Goal: Transaction & Acquisition: Download file/media

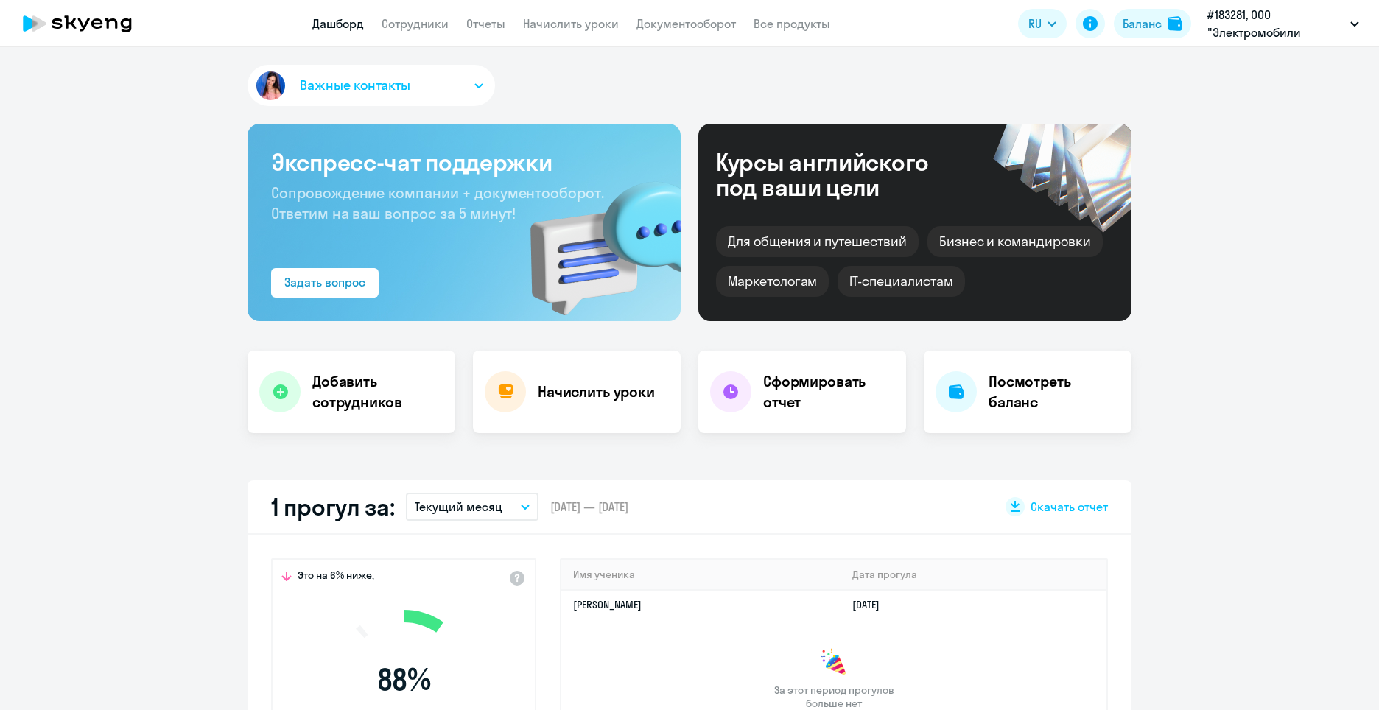
select select "30"
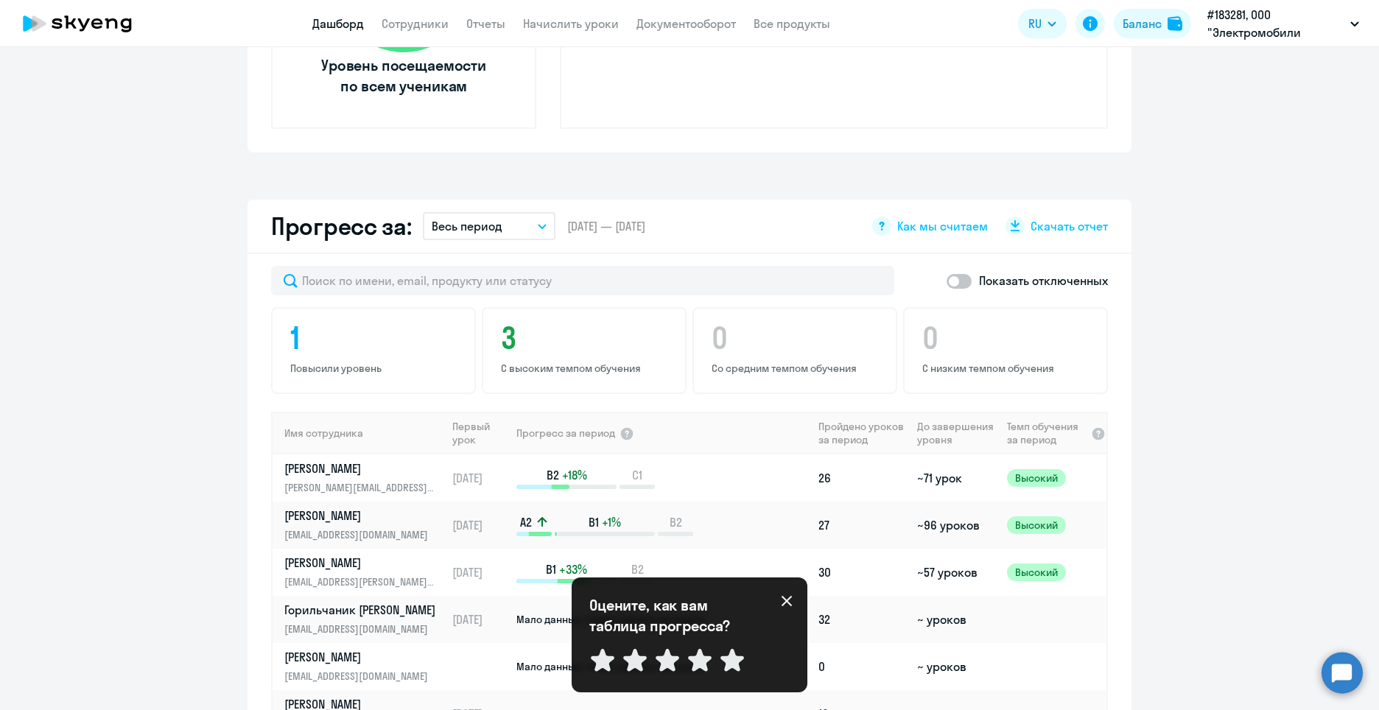
scroll to position [897, 0]
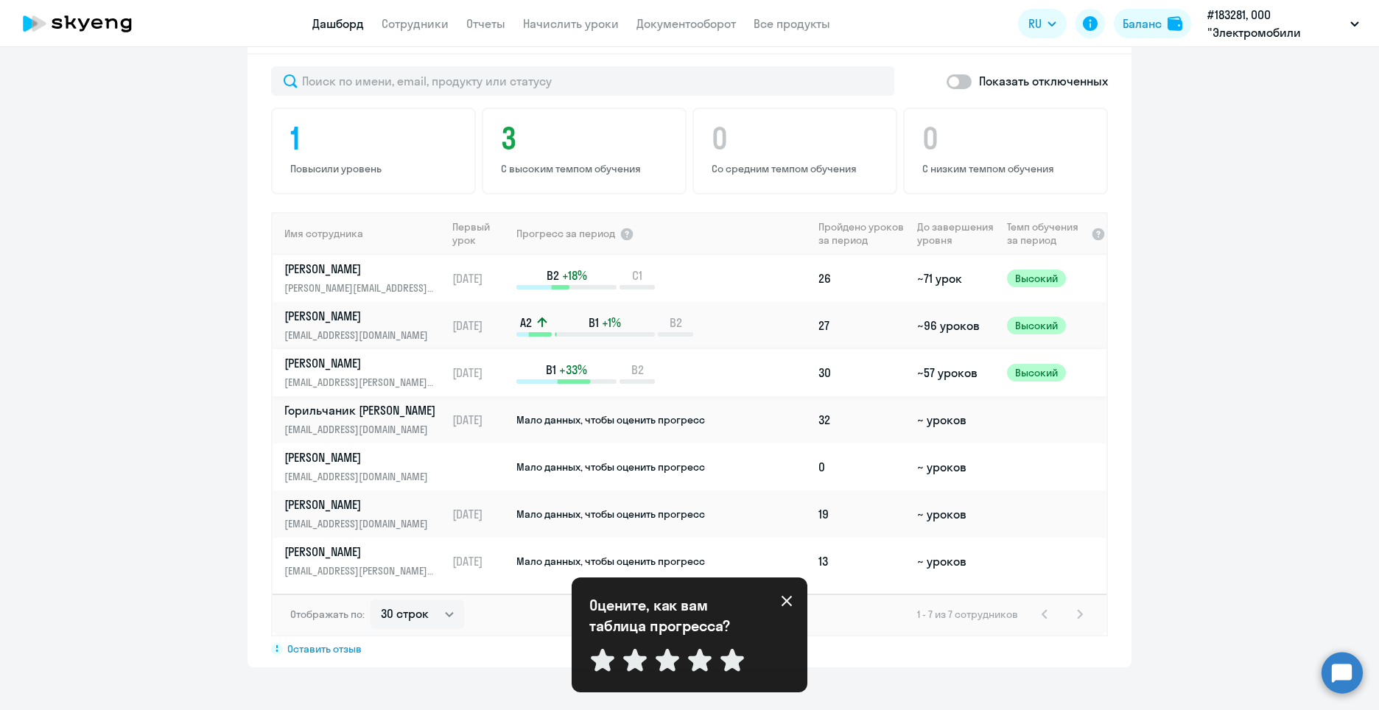
click at [318, 387] on p "[EMAIL_ADDRESS][PERSON_NAME][DOMAIN_NAME]" at bounding box center [360, 382] width 152 height 16
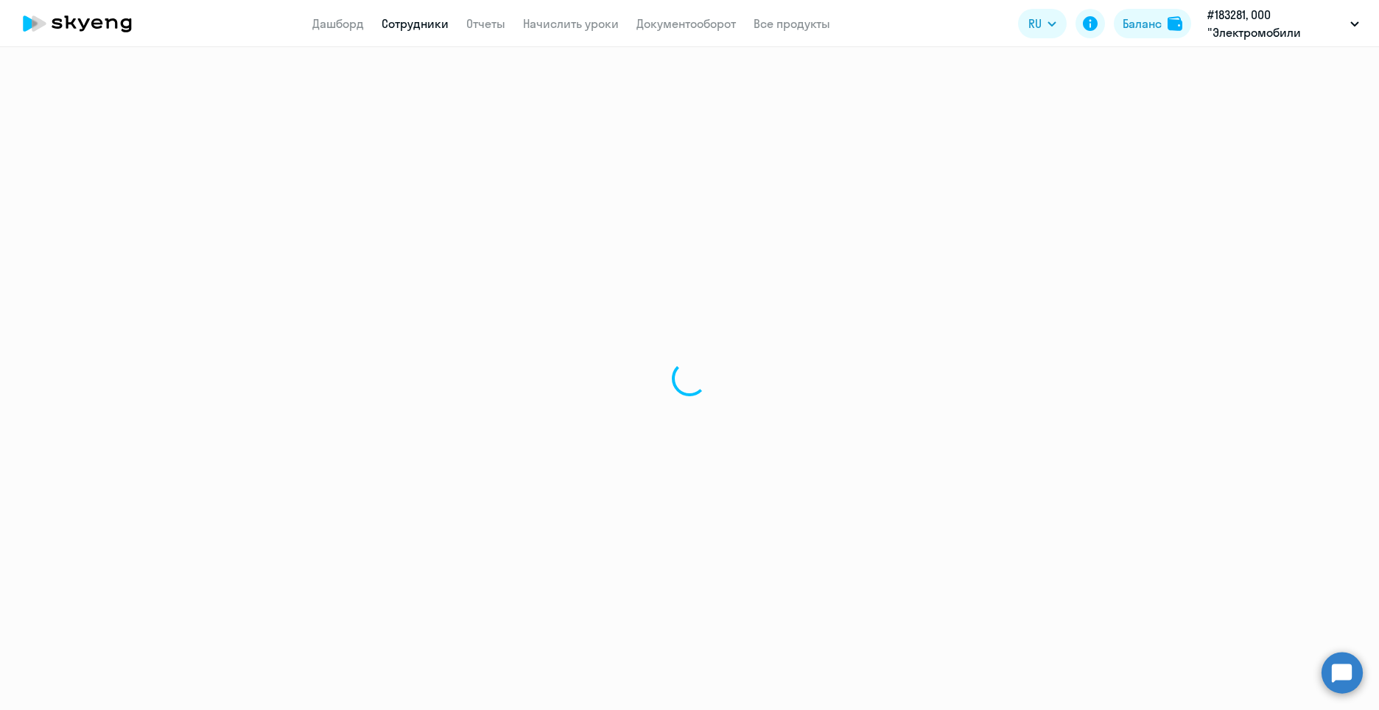
select select "english"
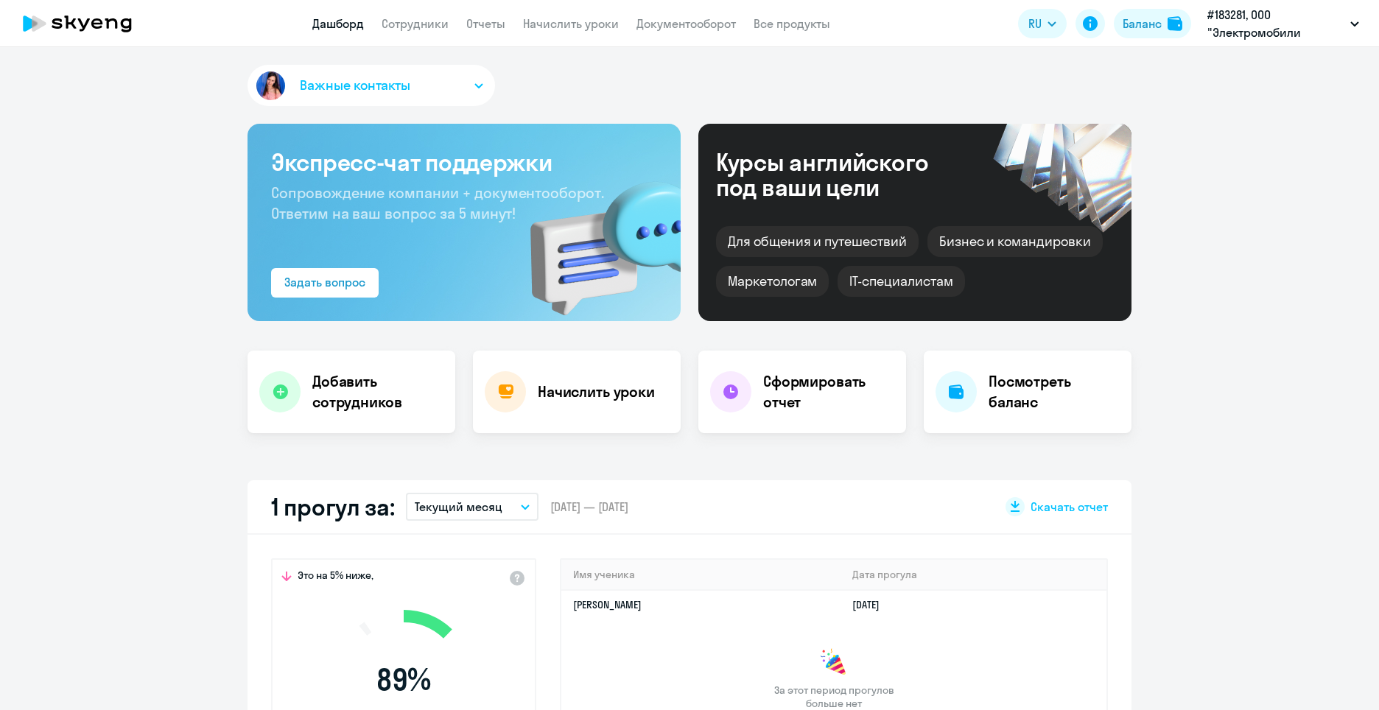
select select "30"
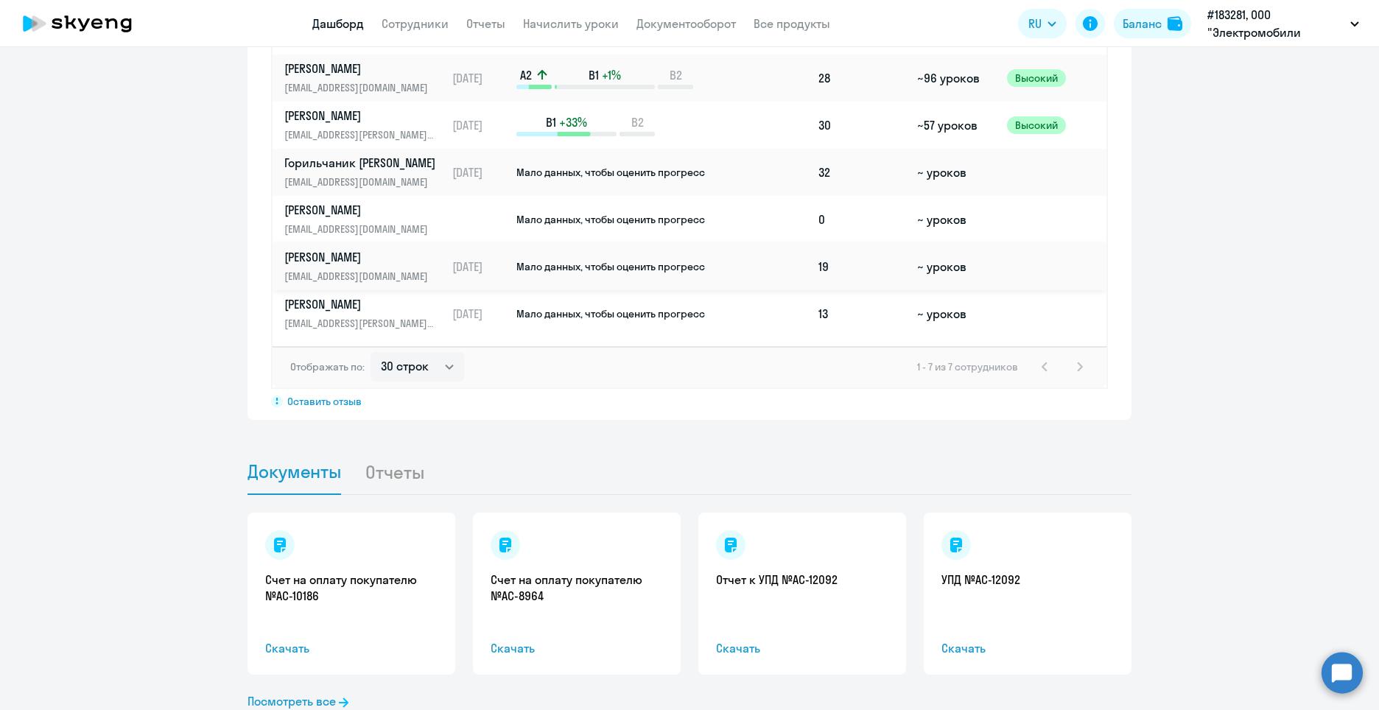
scroll to position [1118, 0]
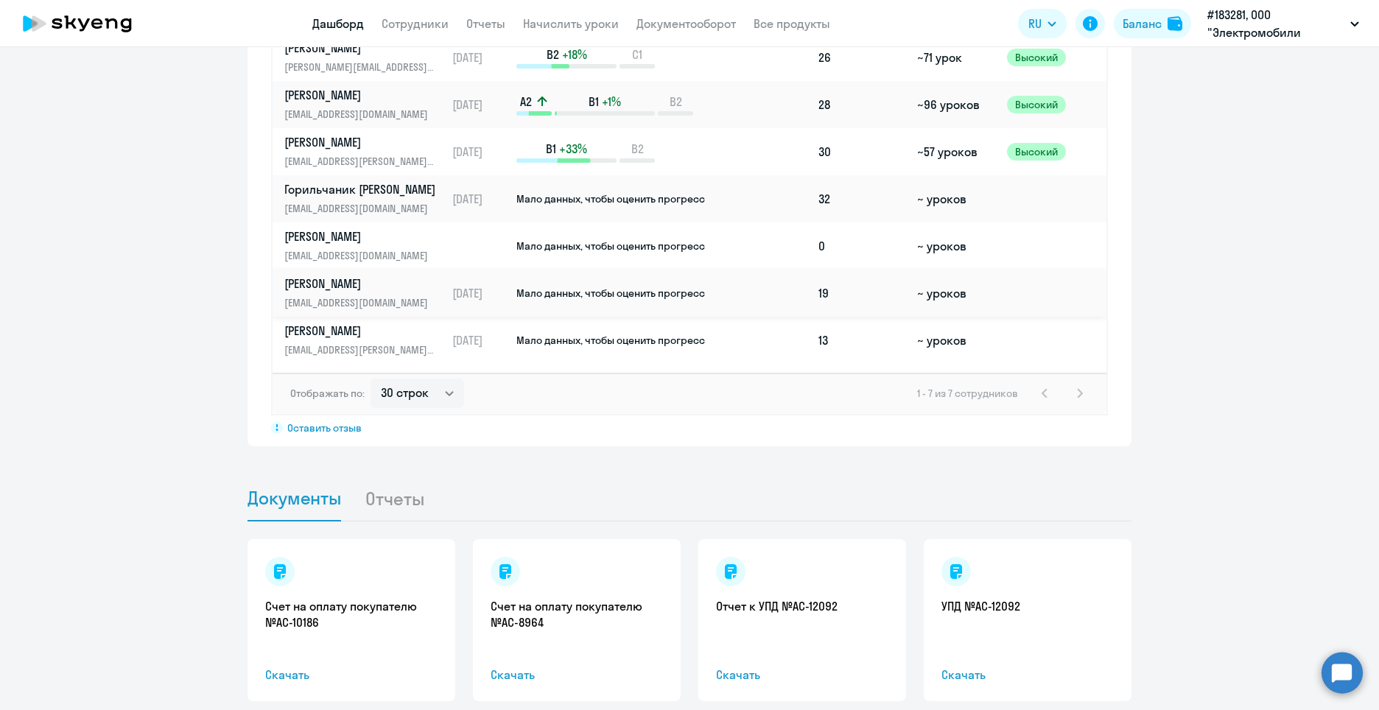
click at [349, 292] on link "Рудских Илья i.v.rudskih@evm.eco" at bounding box center [364, 292] width 161 height 35
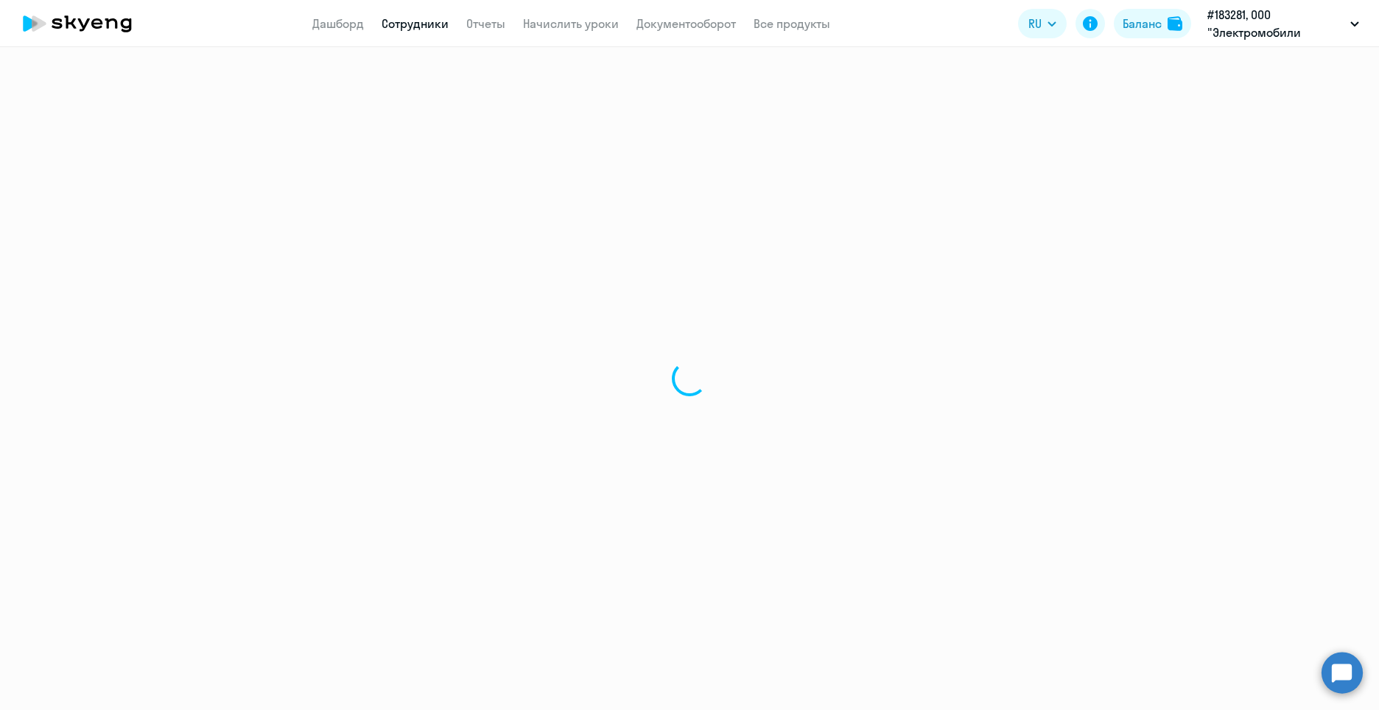
select select "english"
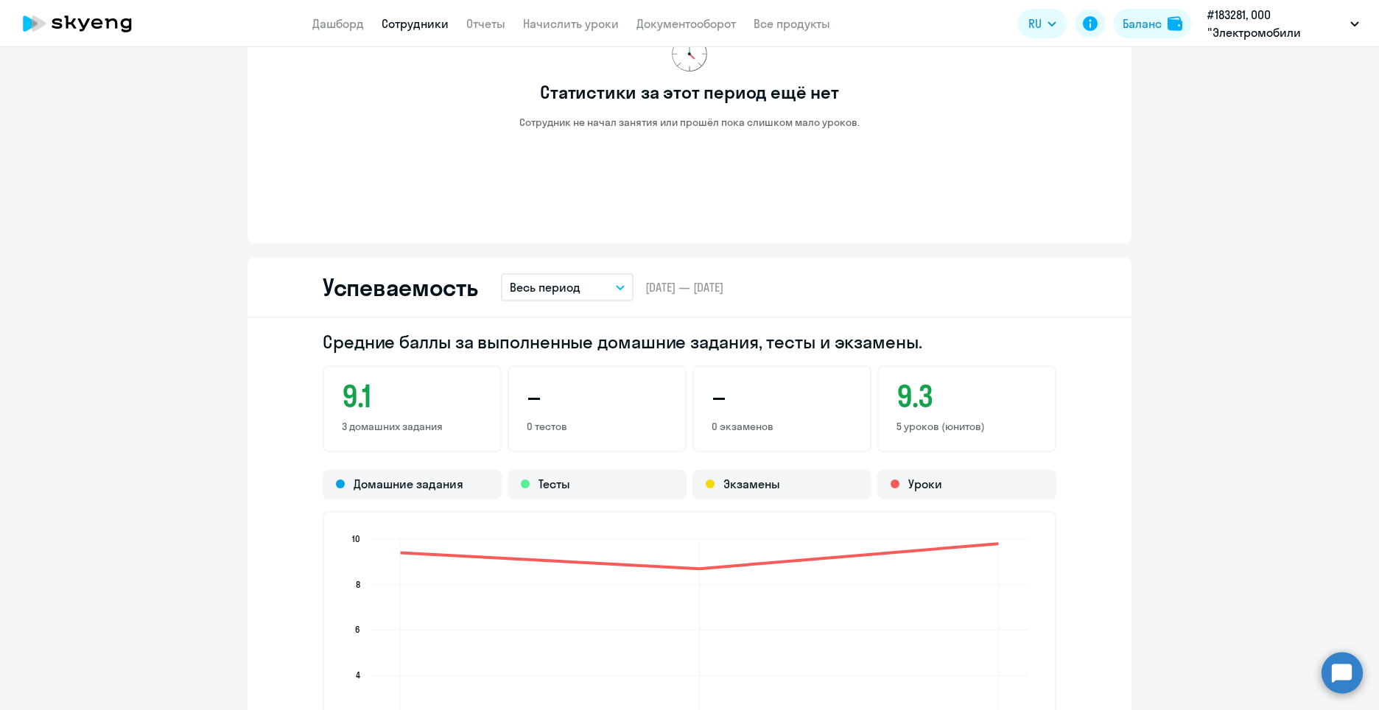
scroll to position [884, 0]
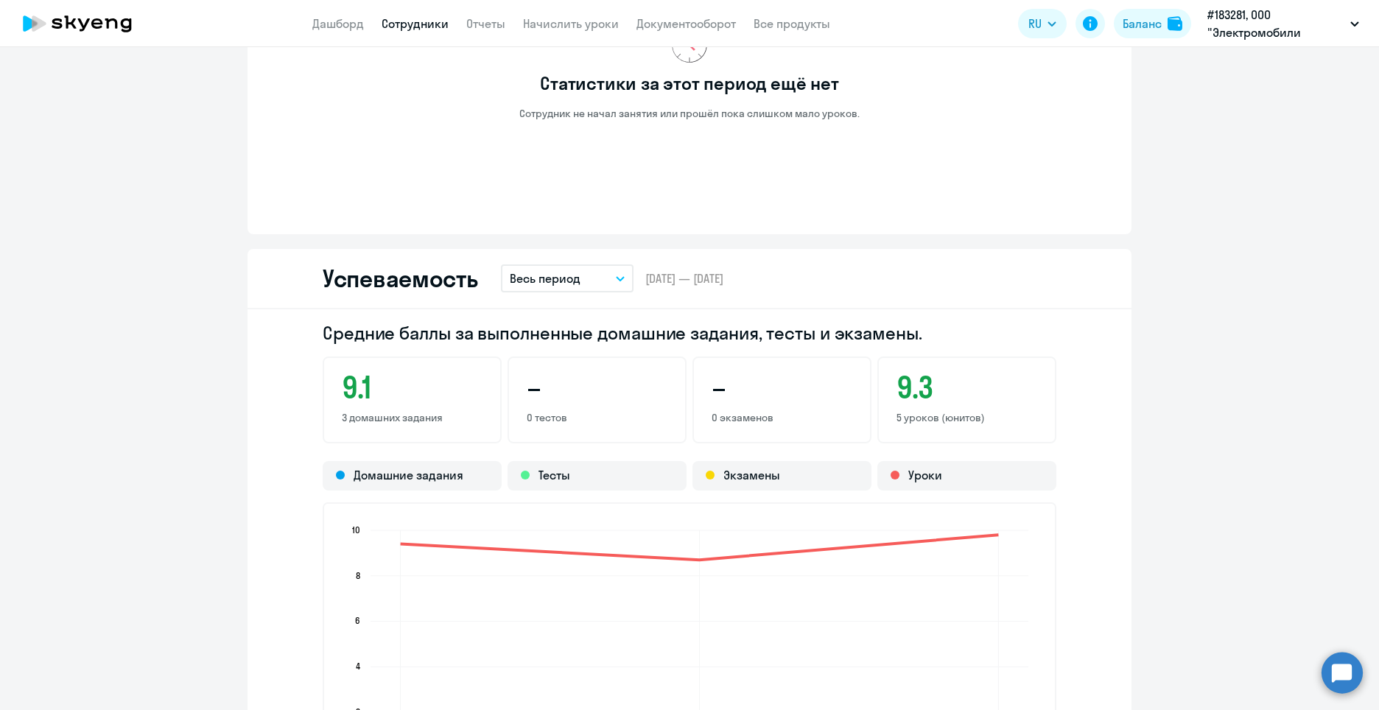
click at [575, 282] on button "Весь период" at bounding box center [567, 278] width 133 height 28
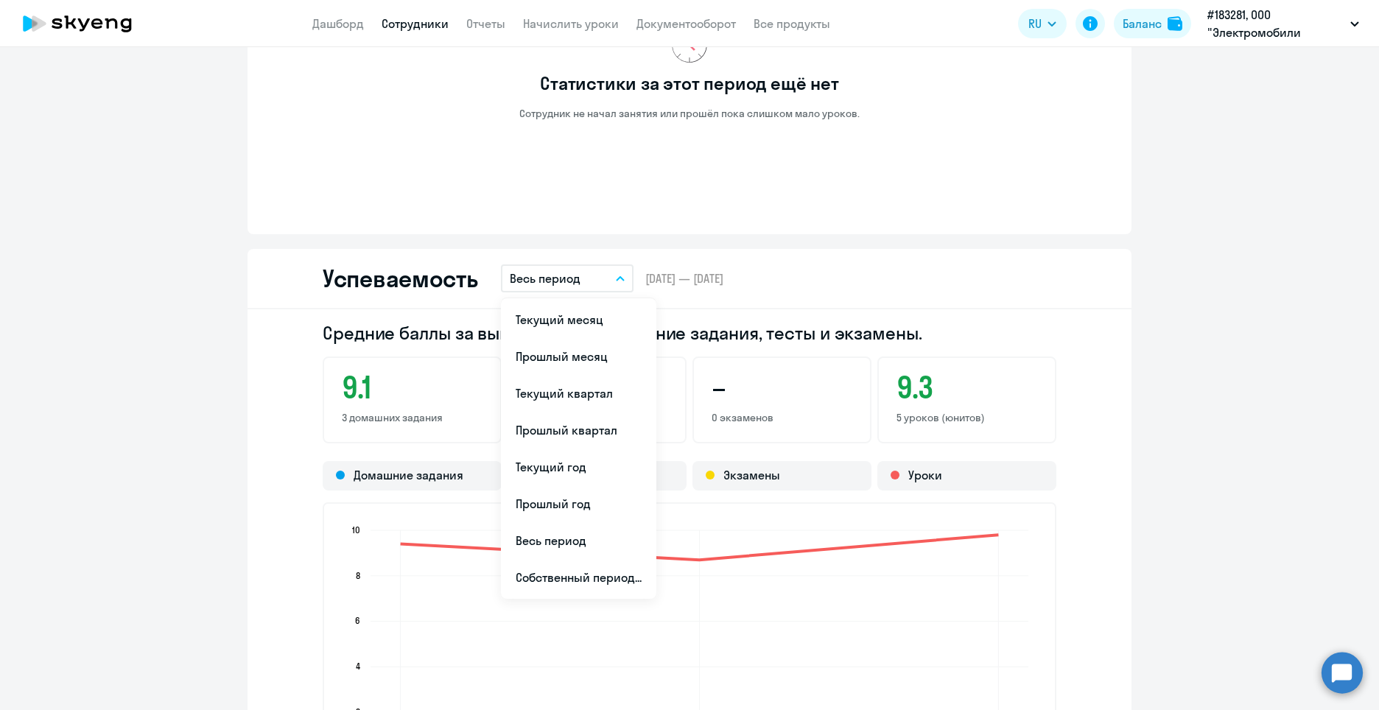
click at [575, 282] on button "Весь период" at bounding box center [567, 278] width 133 height 28
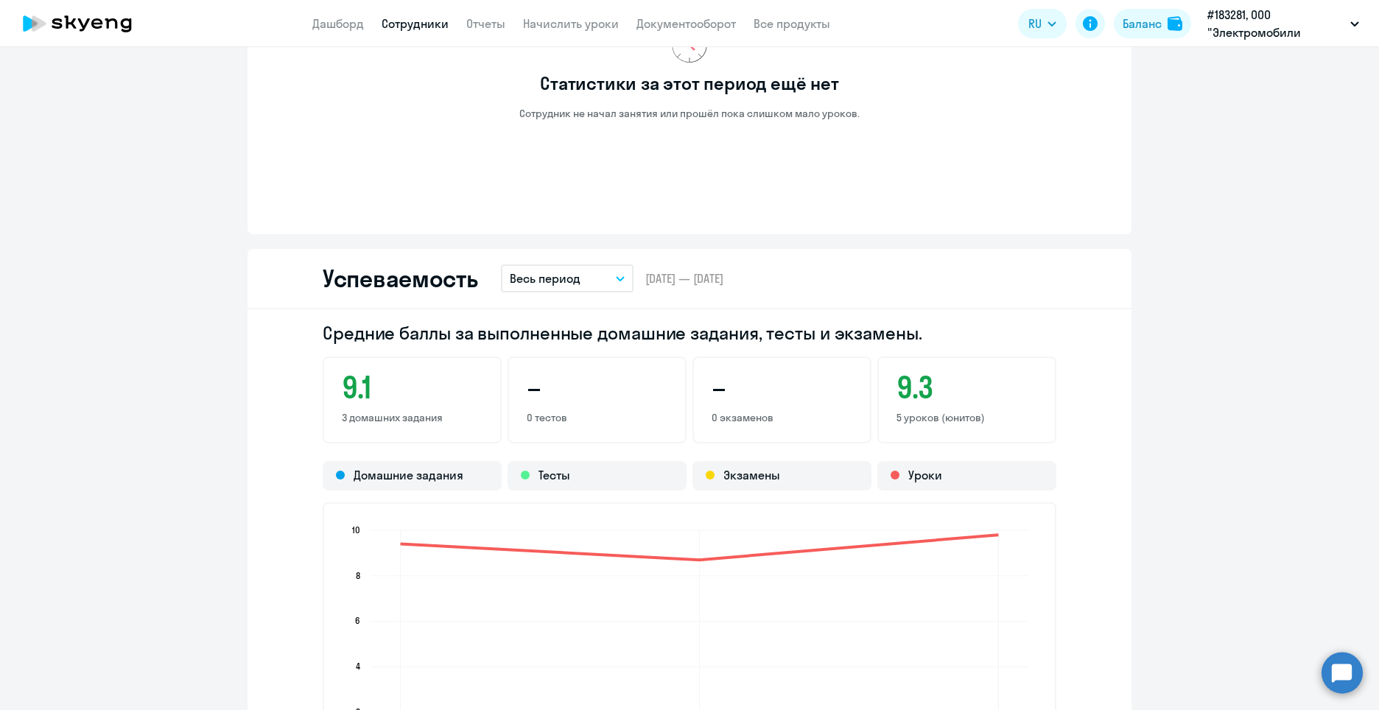
click at [569, 293] on div "Успеваемость Весь период Текущий месяц Прошлый месяц Текущий квартал Прошлый кв…" at bounding box center [689, 279] width 884 height 60
click at [569, 290] on button "Весь период" at bounding box center [567, 278] width 133 height 28
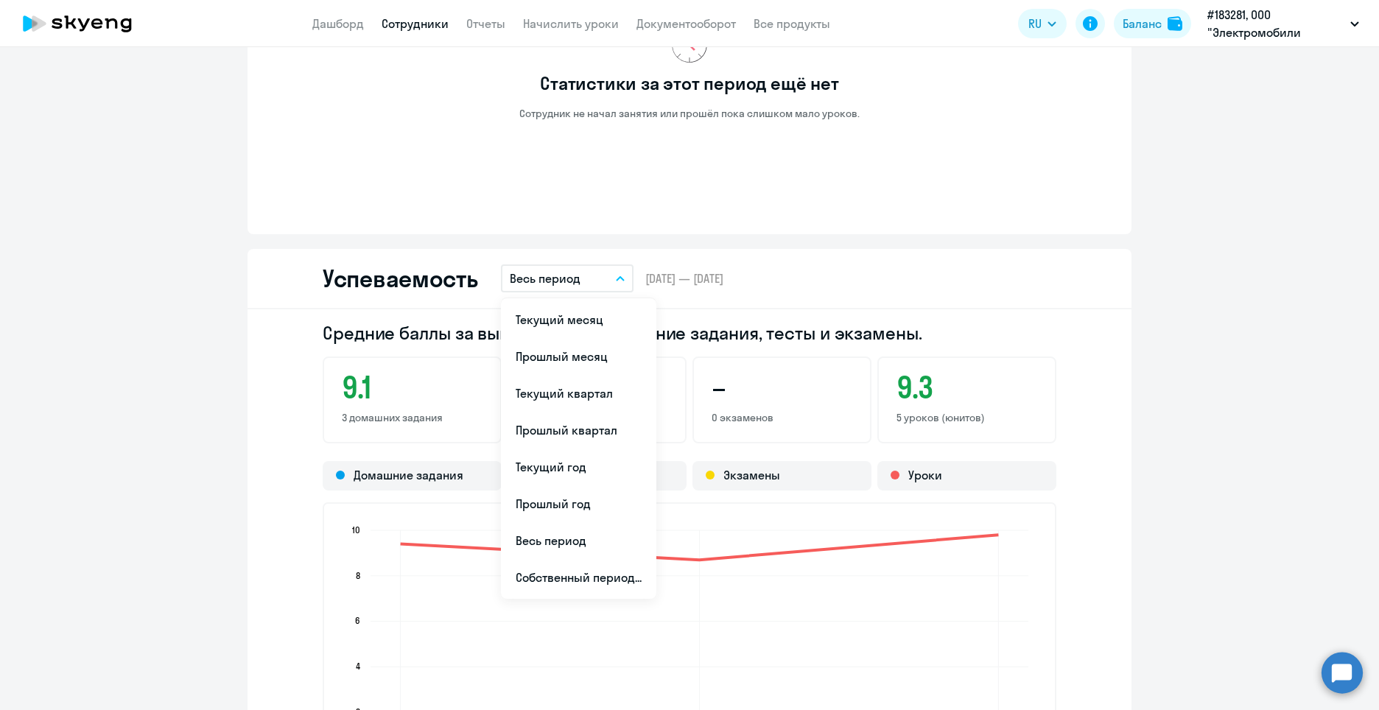
click at [1088, 324] on div "Средние баллы за выполненные домашние задания, тесты и экзамены. 9.1 3 домашних…" at bounding box center [689, 567] width 884 height 517
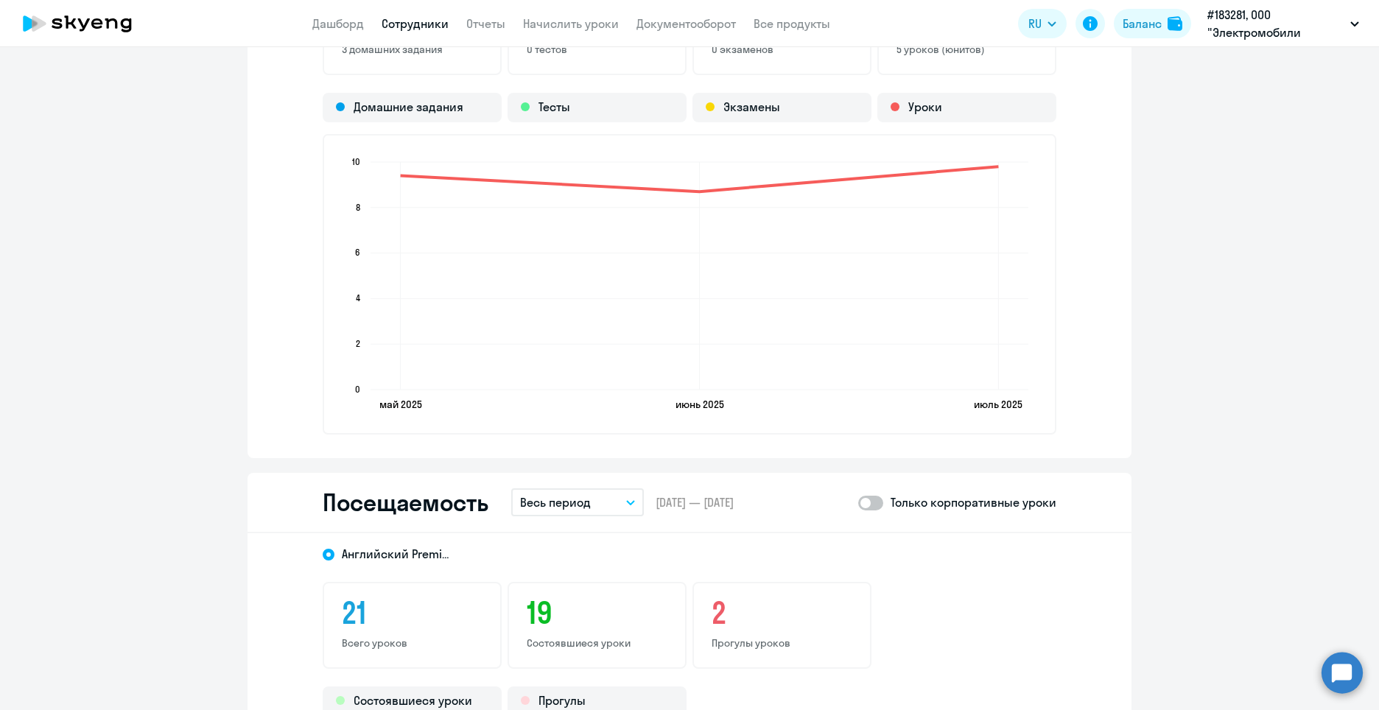
scroll to position [1620, 0]
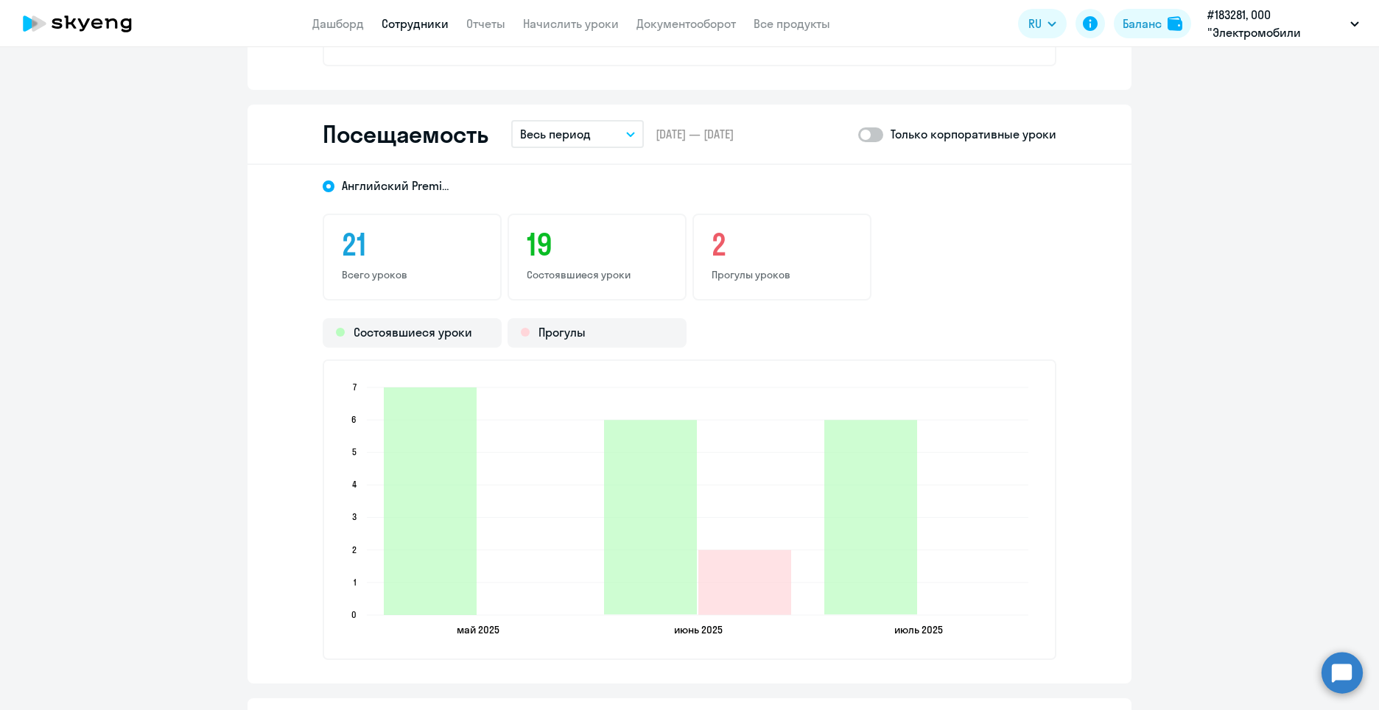
click at [532, 250] on h3 "19" at bounding box center [597, 244] width 141 height 35
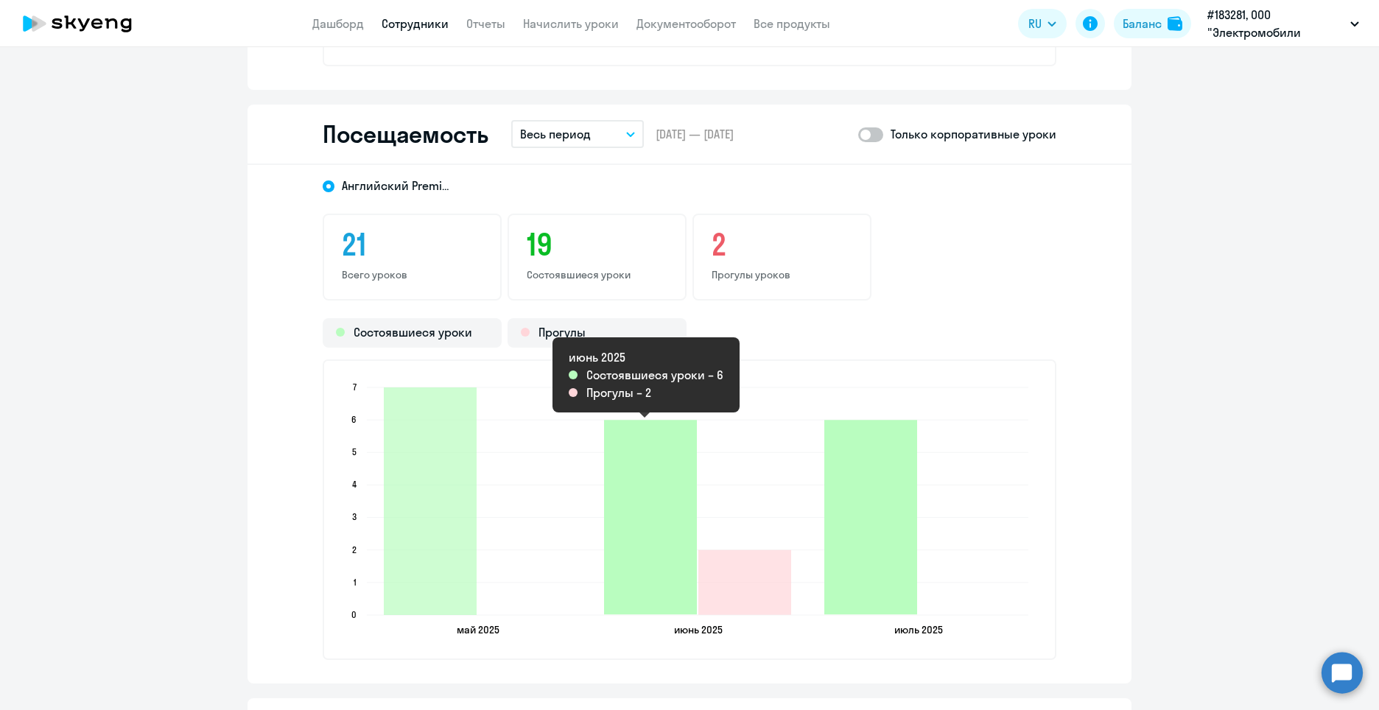
click at [661, 519] on icon "2025-06-20T21:00:00.000Z Состоявшиеся уроки 6" at bounding box center [650, 517] width 93 height 194
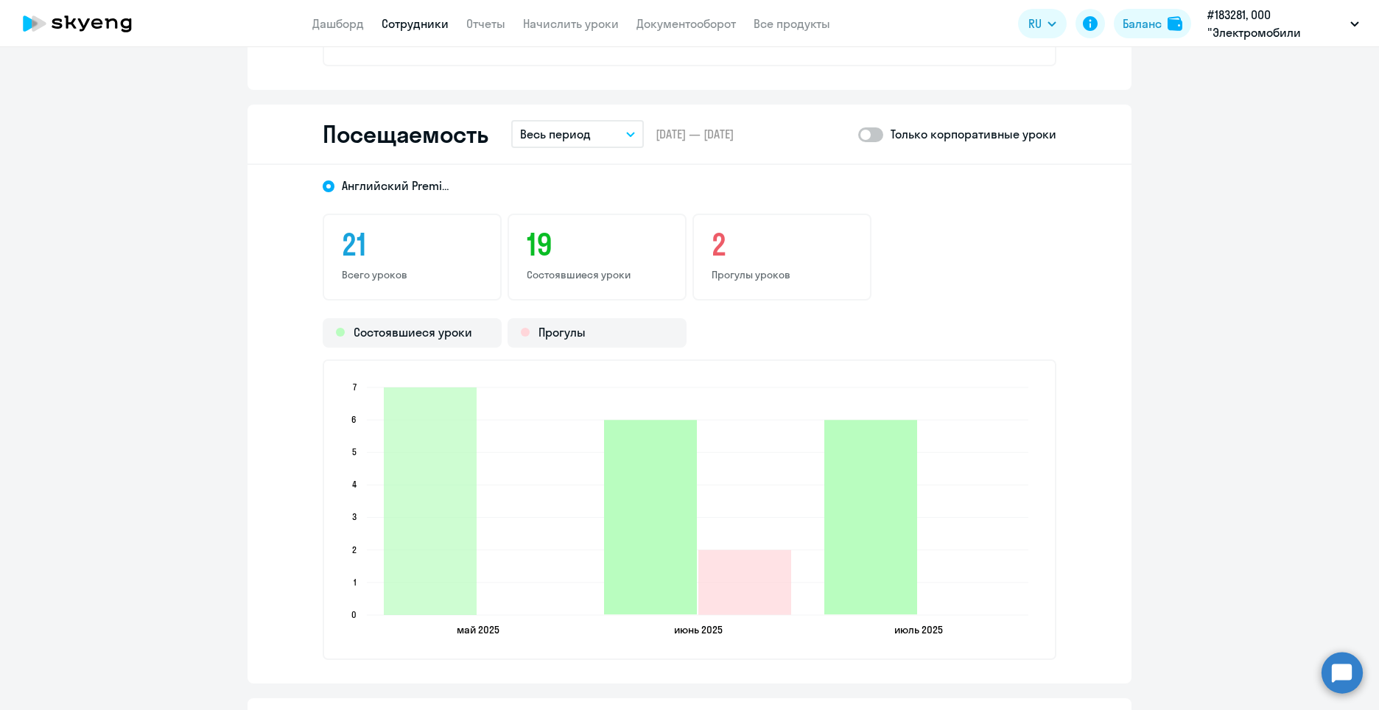
click at [660, 521] on icon "2025-06-20T21:00:00.000Z Состоявшиеся уроки 6" at bounding box center [650, 517] width 93 height 194
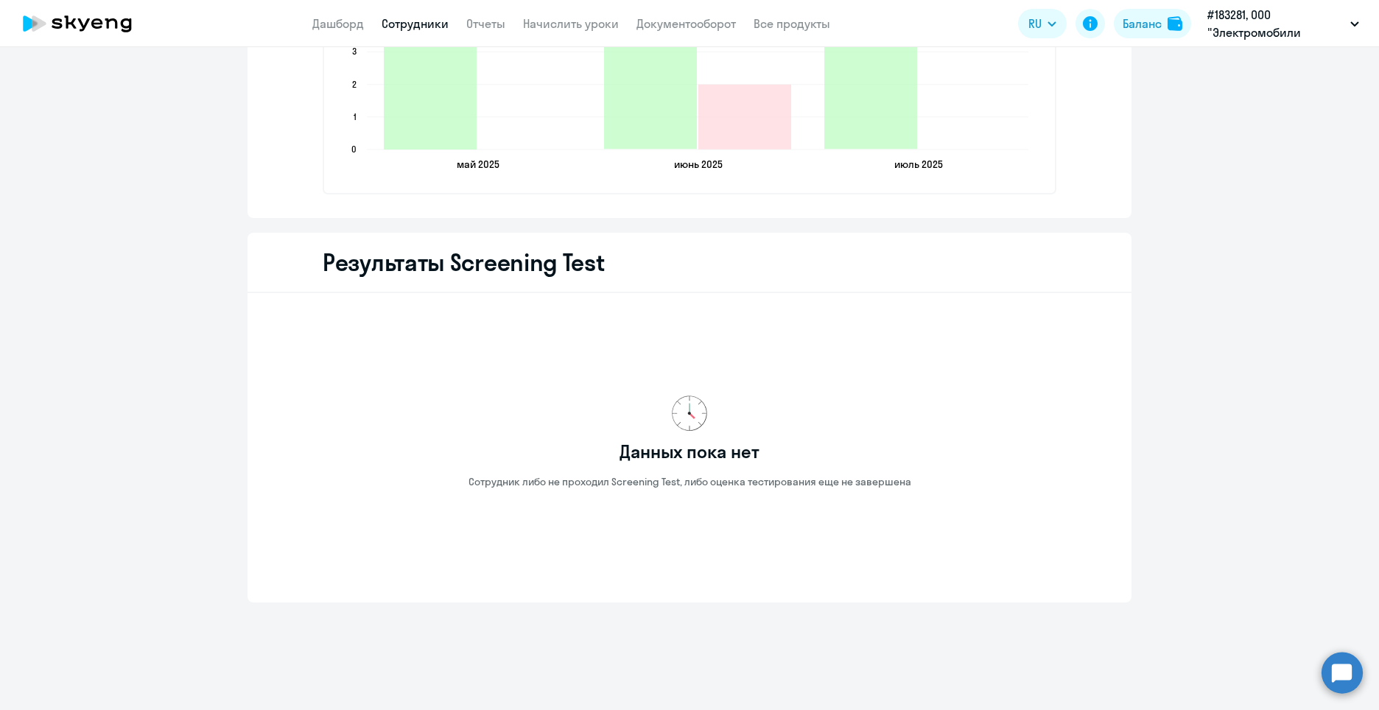
click at [959, 471] on div "Данных пока нет Сотрудник либо не проходил Screening Test, либо оценка тестиров…" at bounding box center [689, 442] width 837 height 274
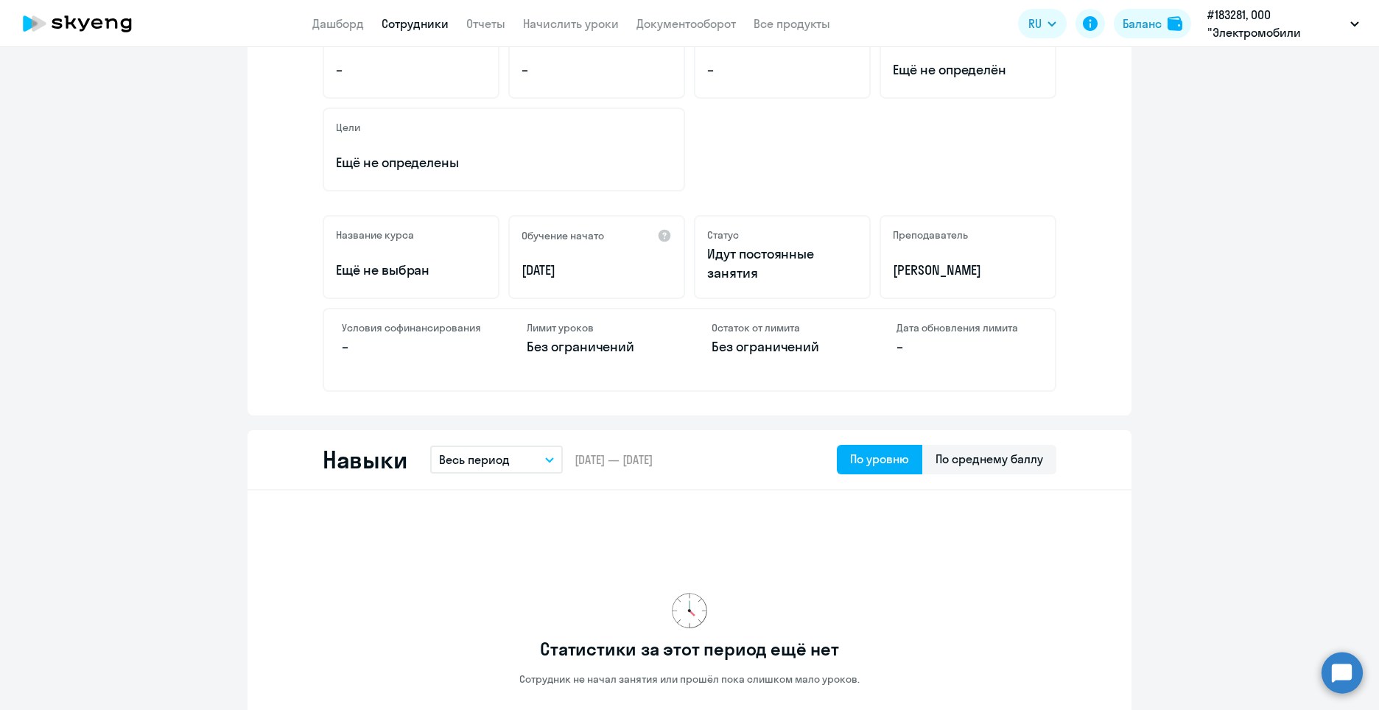
scroll to position [0, 0]
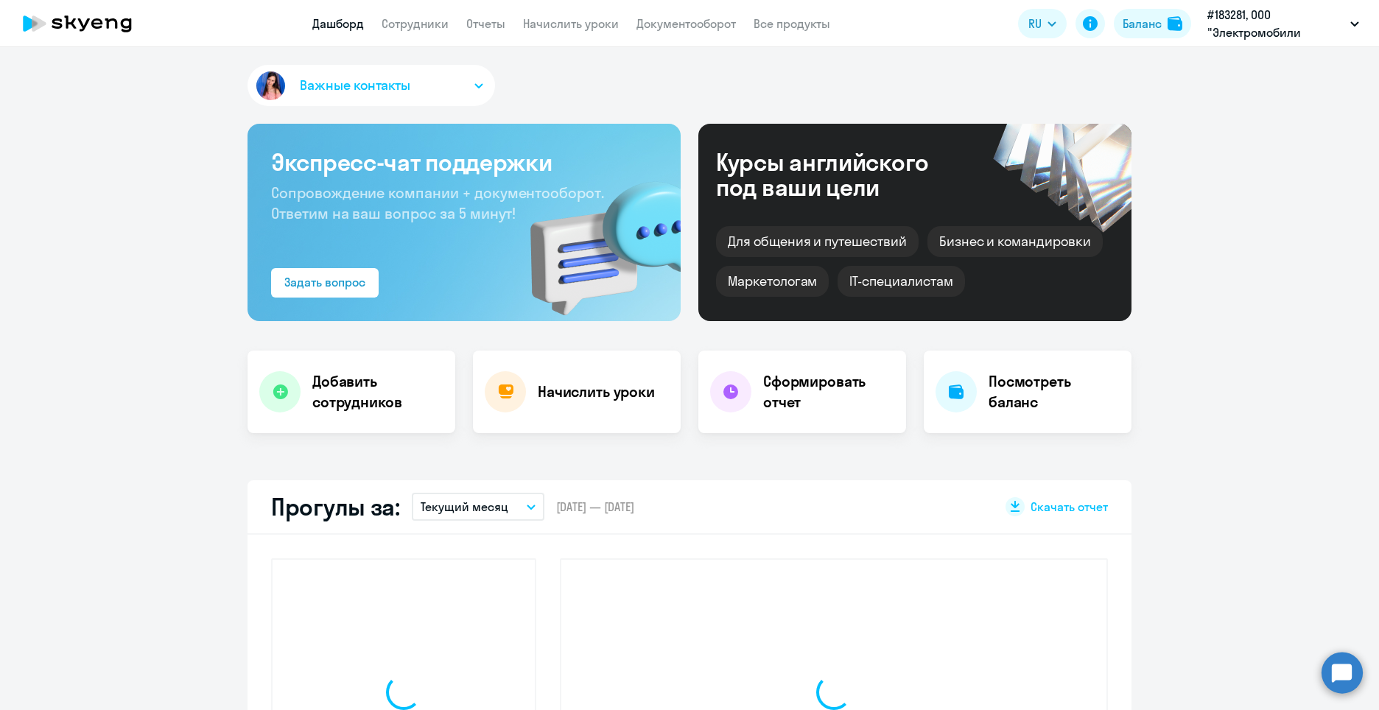
select select "30"
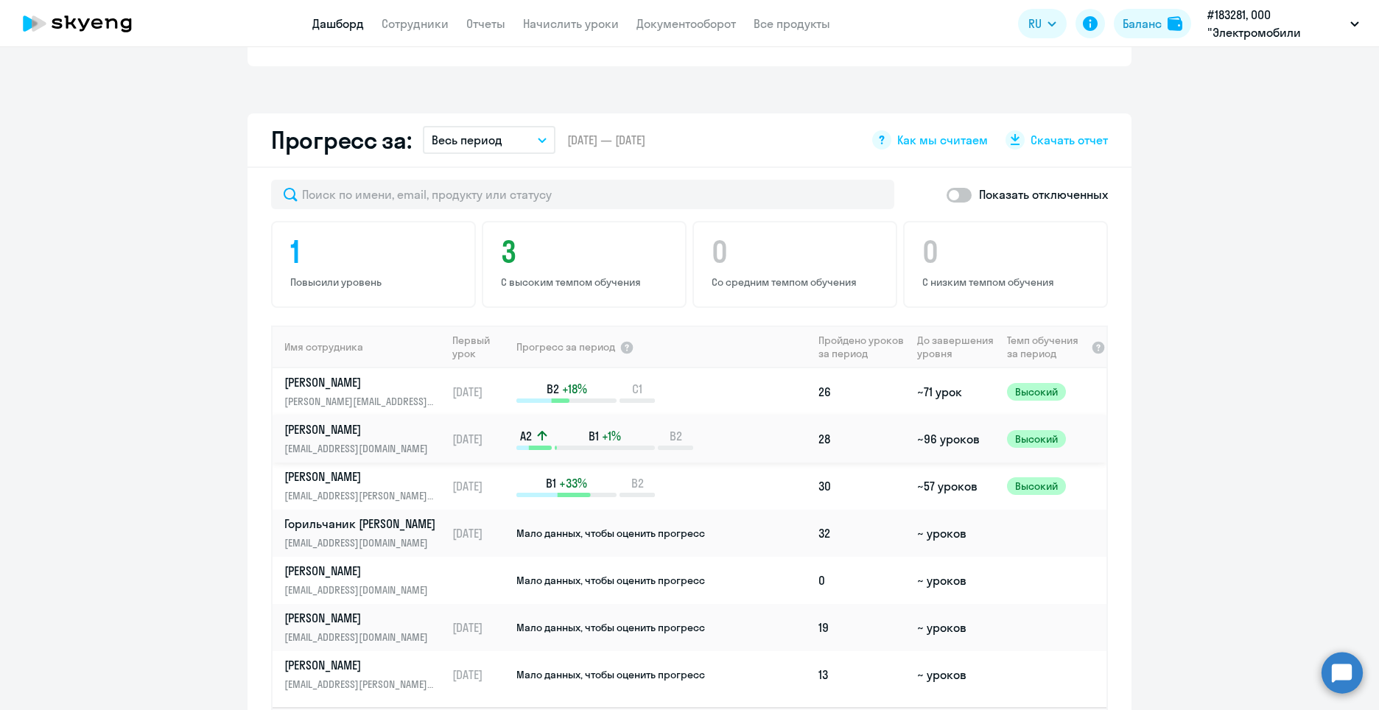
scroll to position [810, 0]
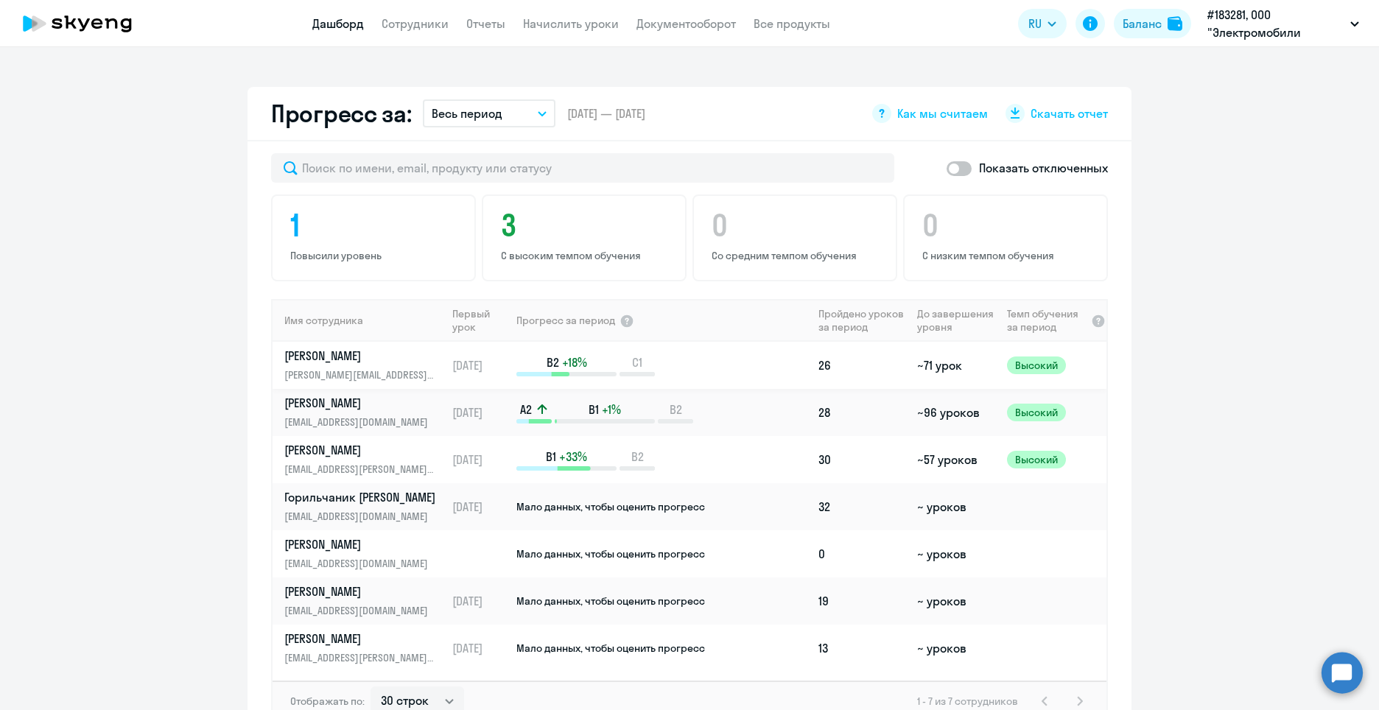
click at [325, 353] on p "[PERSON_NAME]" at bounding box center [360, 356] width 152 height 16
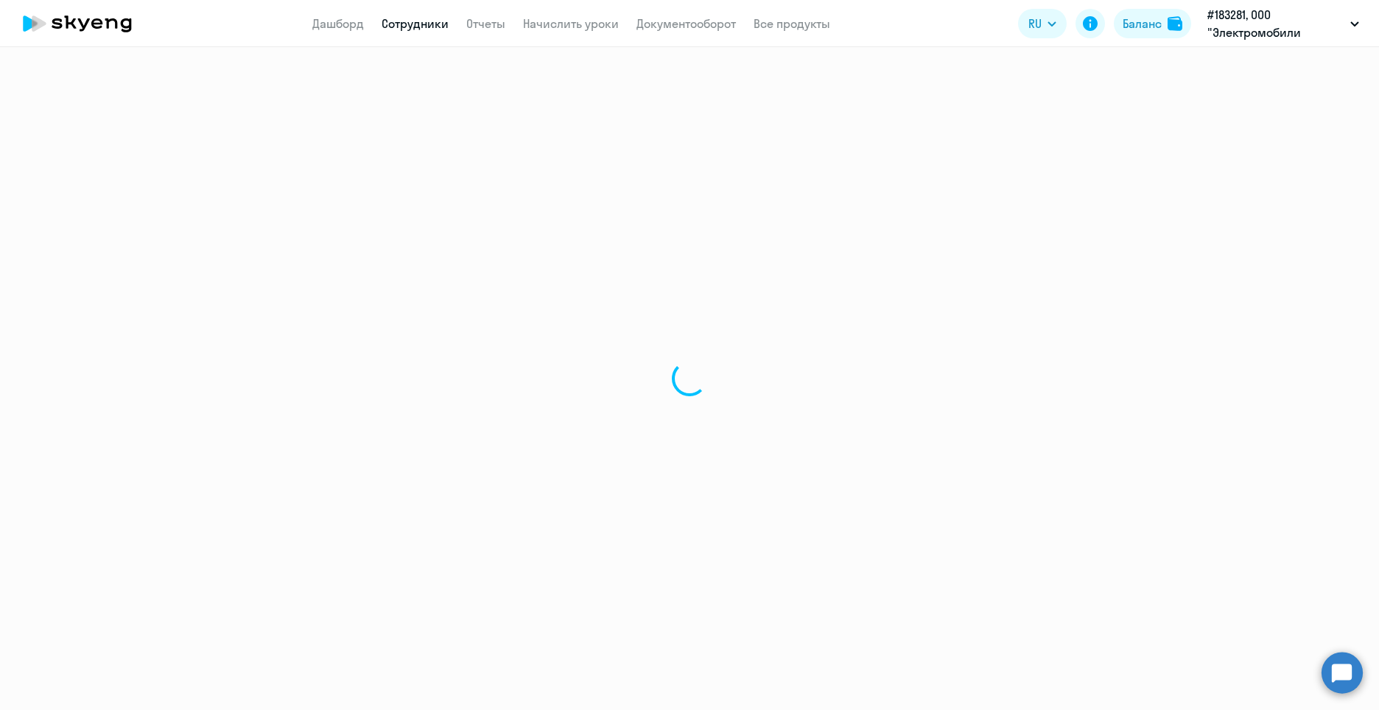
select select "english"
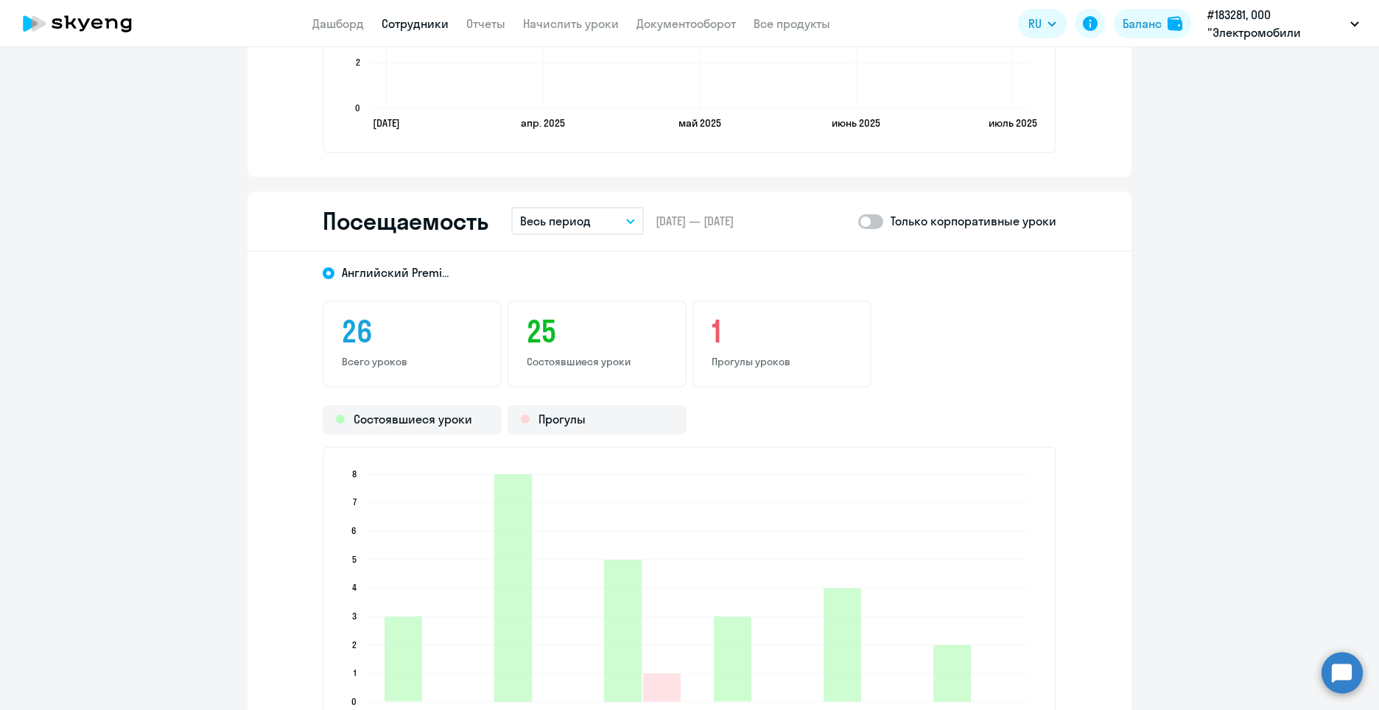
scroll to position [1694, 0]
click at [534, 348] on h3 "25" at bounding box center [597, 329] width 141 height 35
click at [575, 232] on button "Весь период" at bounding box center [577, 219] width 133 height 28
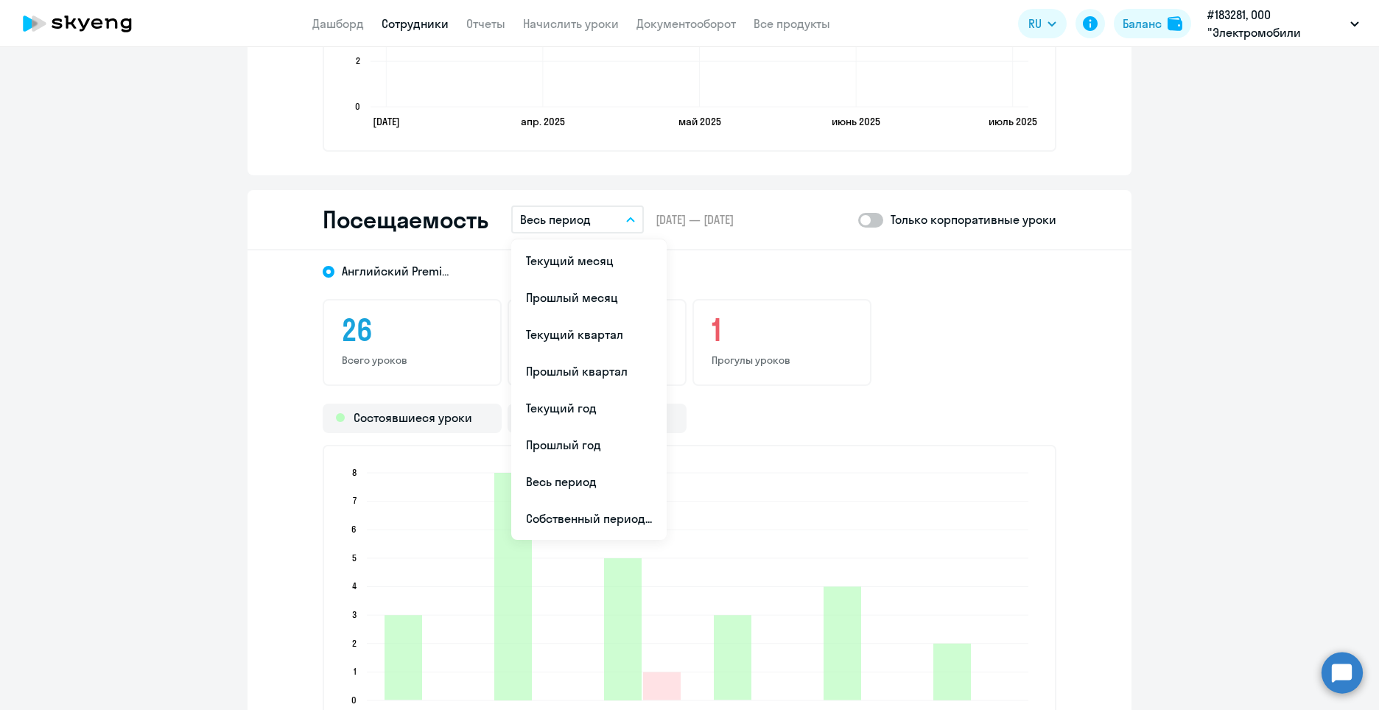
click at [575, 232] on button "Весь период" at bounding box center [577, 219] width 133 height 28
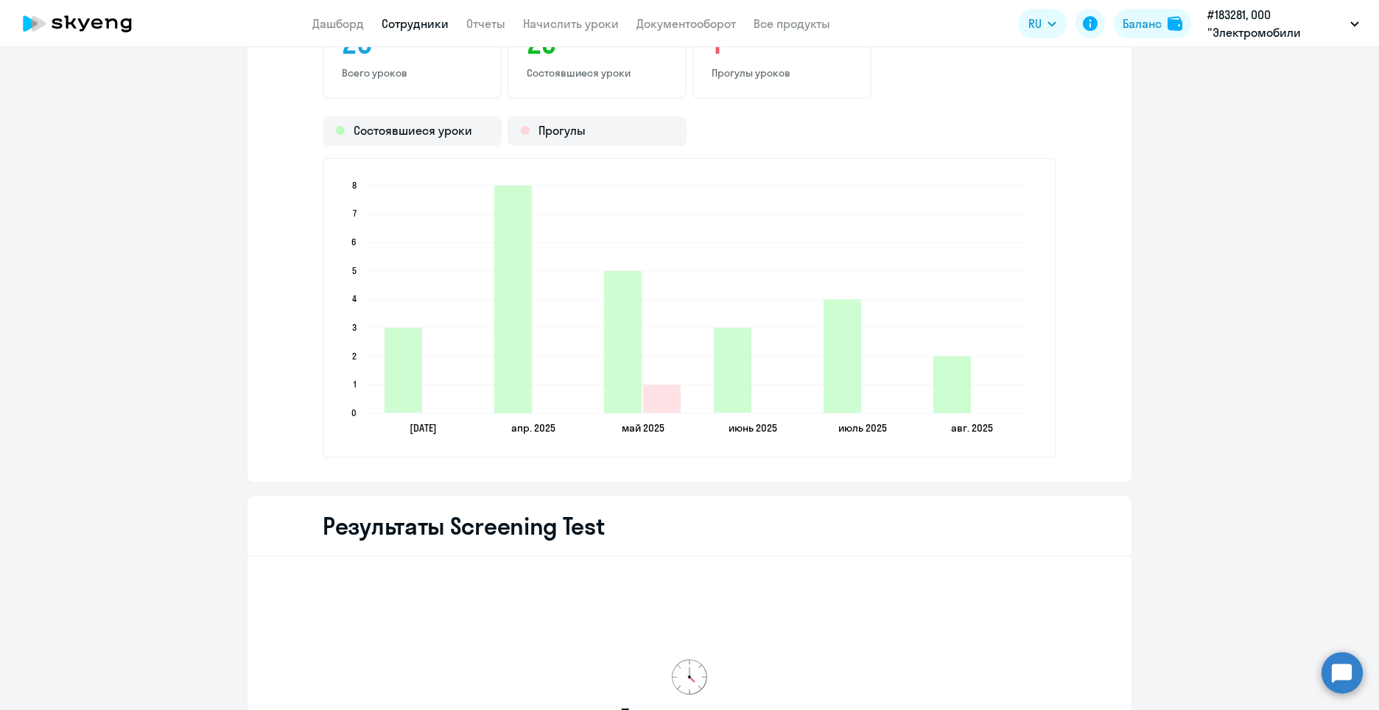
scroll to position [1988, 0]
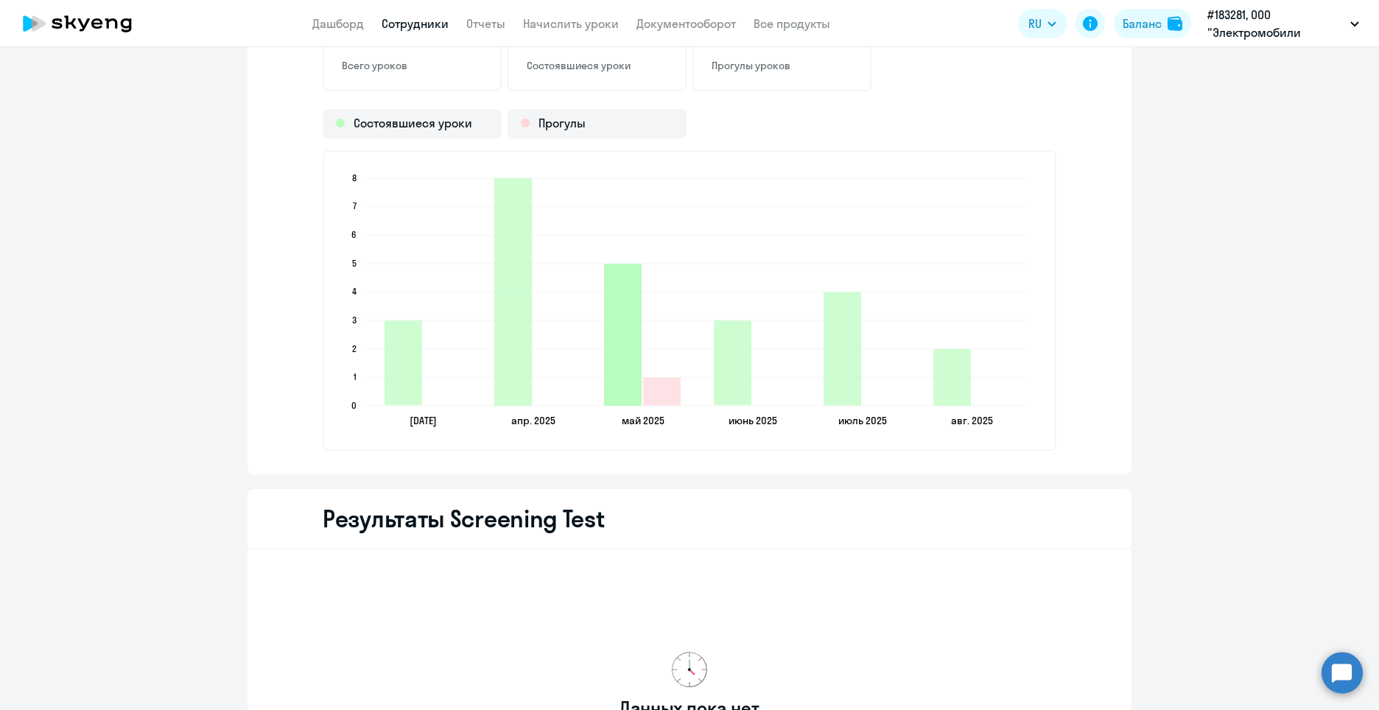
click at [619, 341] on icon "2025-05-24T21:00:00.000Z Состоявшиеся уроки 5" at bounding box center [623, 335] width 38 height 142
click at [485, 21] on link "Отчеты" at bounding box center [485, 23] width 39 height 15
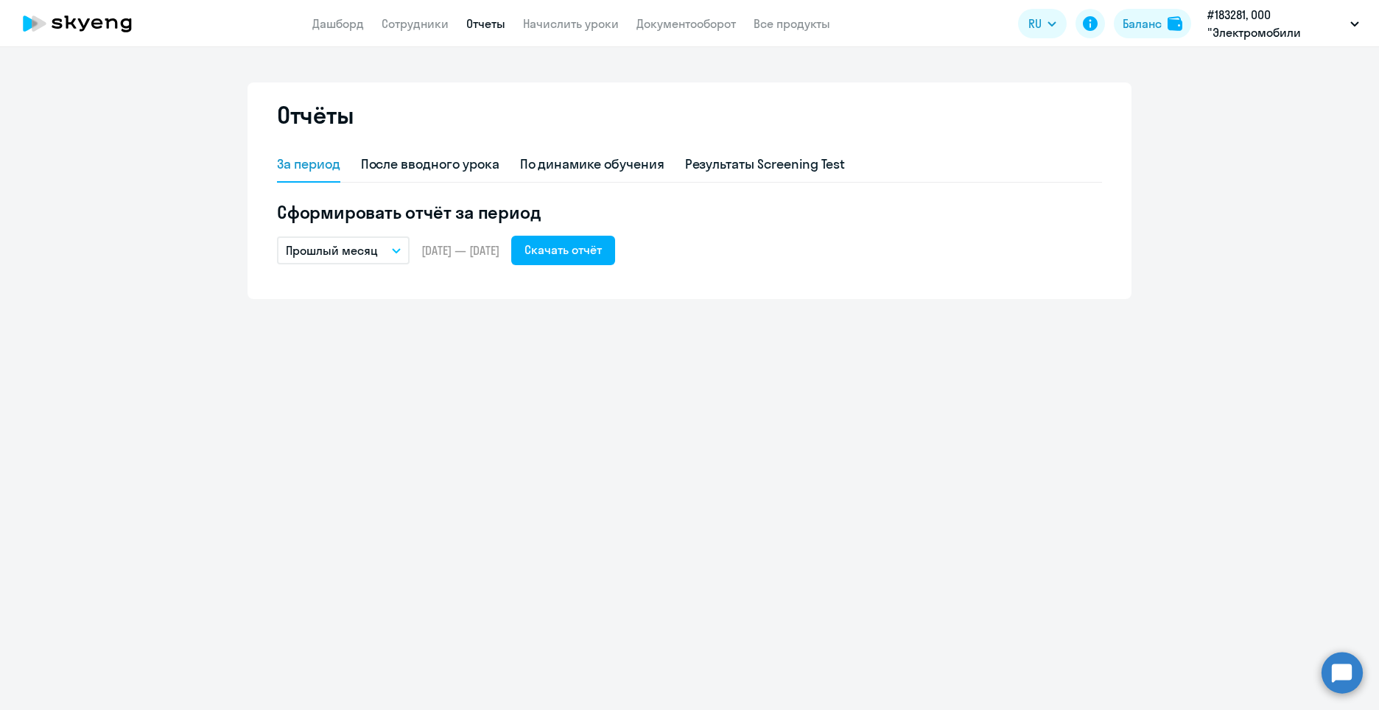
click at [361, 251] on p "Прошлый месяц" at bounding box center [332, 251] width 92 height 18
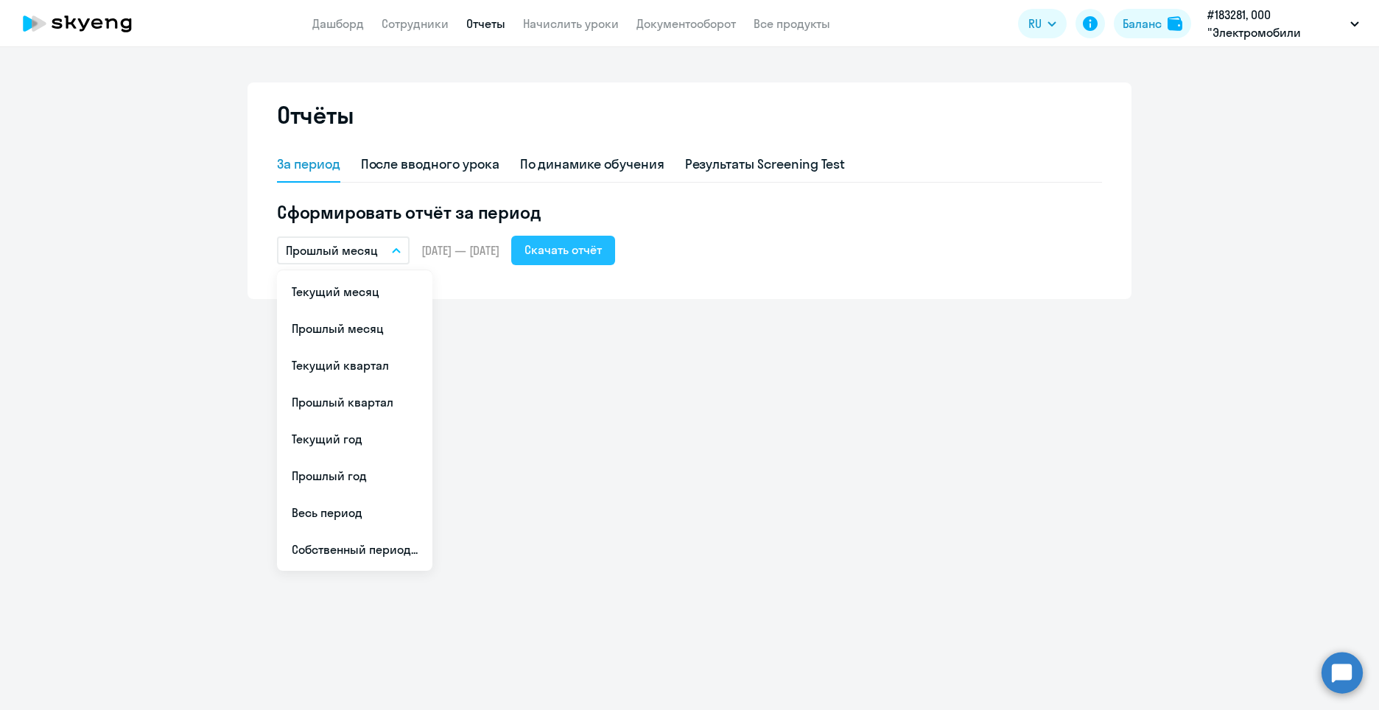
click at [602, 252] on div "Скачать отчёт" at bounding box center [562, 250] width 77 height 18
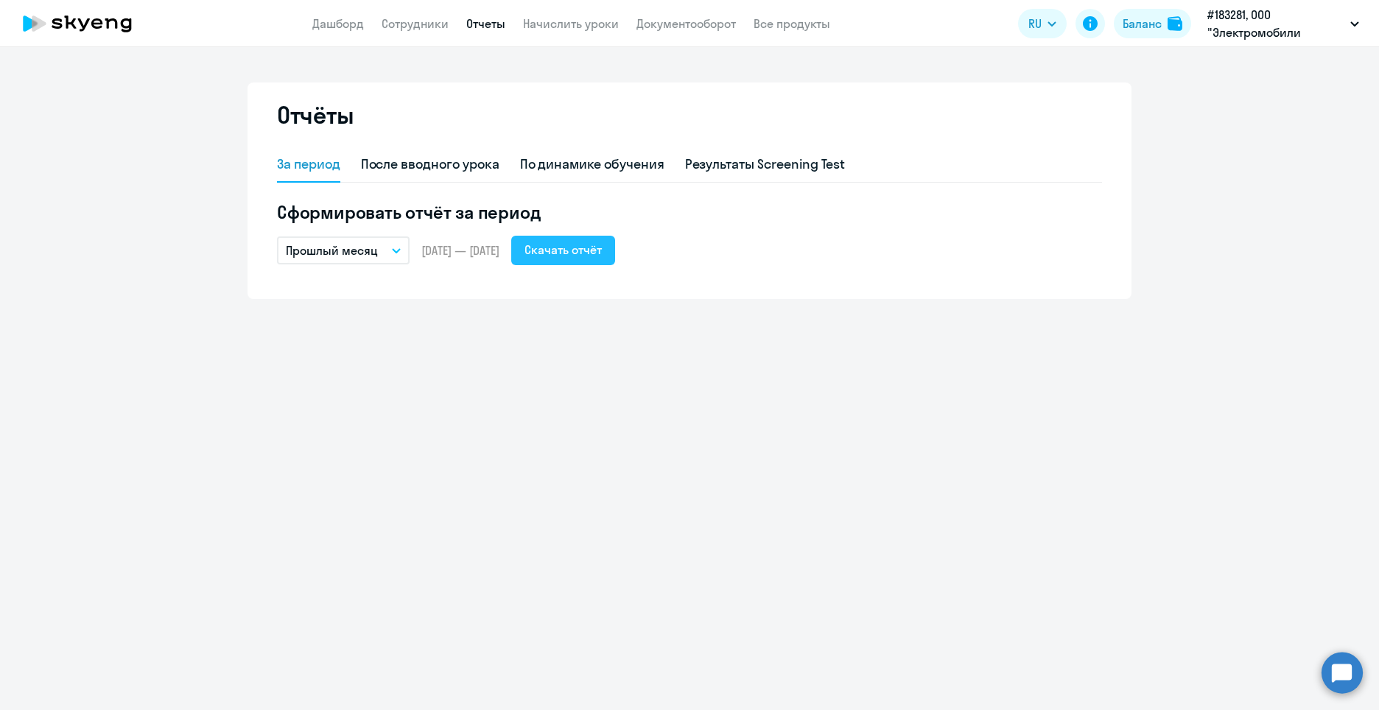
click at [573, 248] on div "Скачать отчёт" at bounding box center [562, 250] width 77 height 18
click at [432, 22] on link "Сотрудники" at bounding box center [414, 23] width 67 height 15
select select "30"
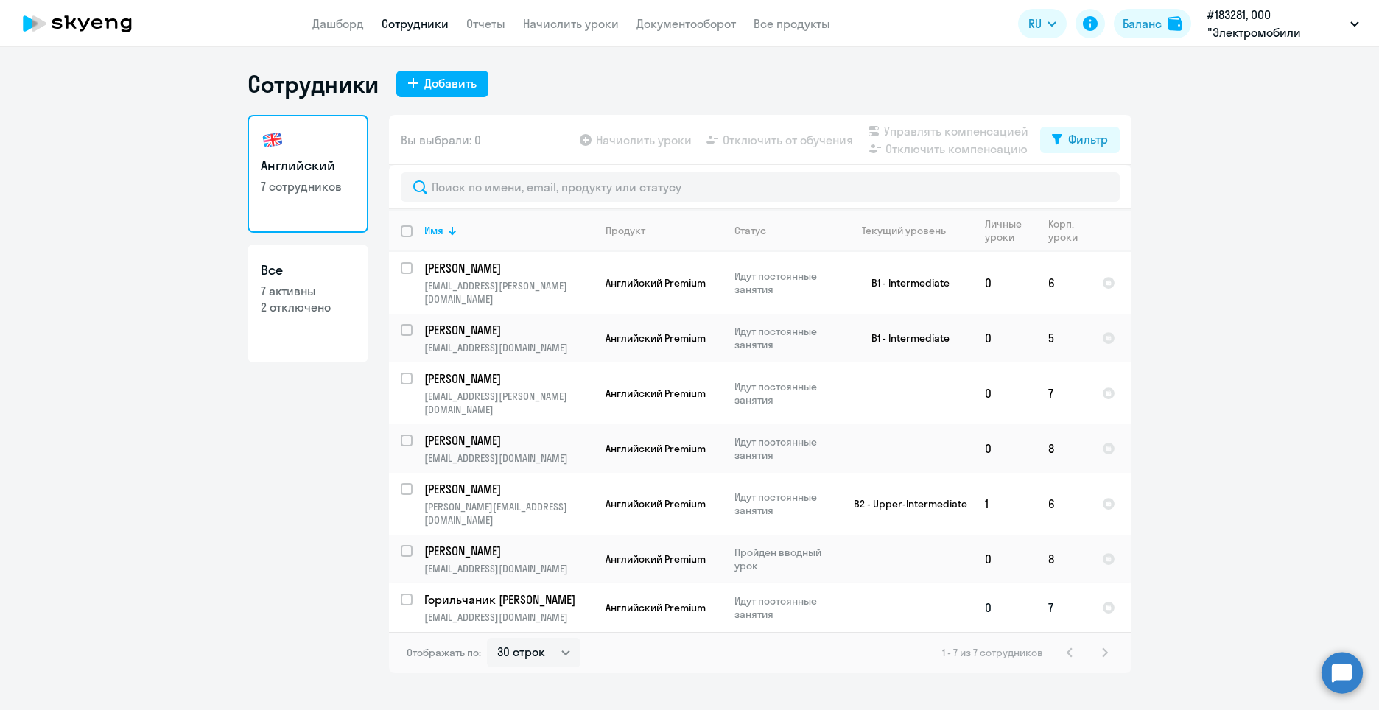
click at [443, 591] on p "Горильчаник [PERSON_NAME]" at bounding box center [507, 599] width 166 height 16
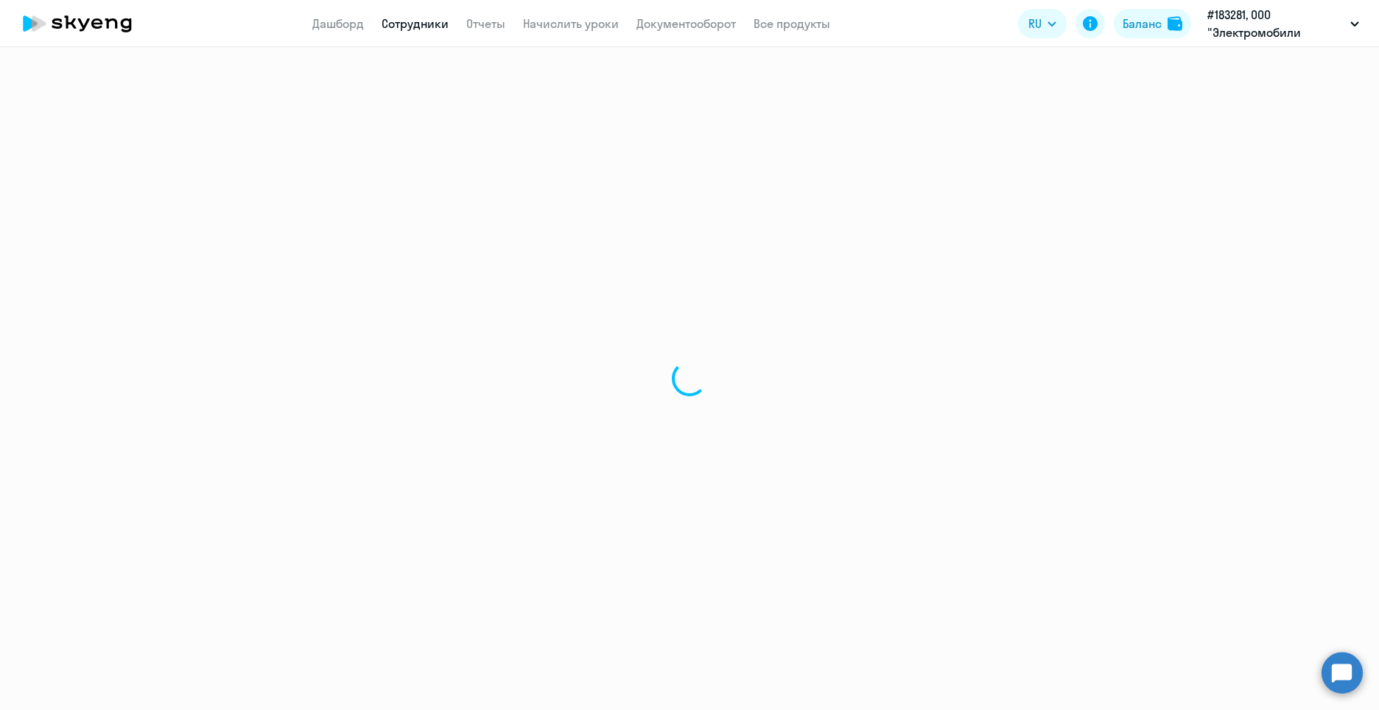
select select "english"
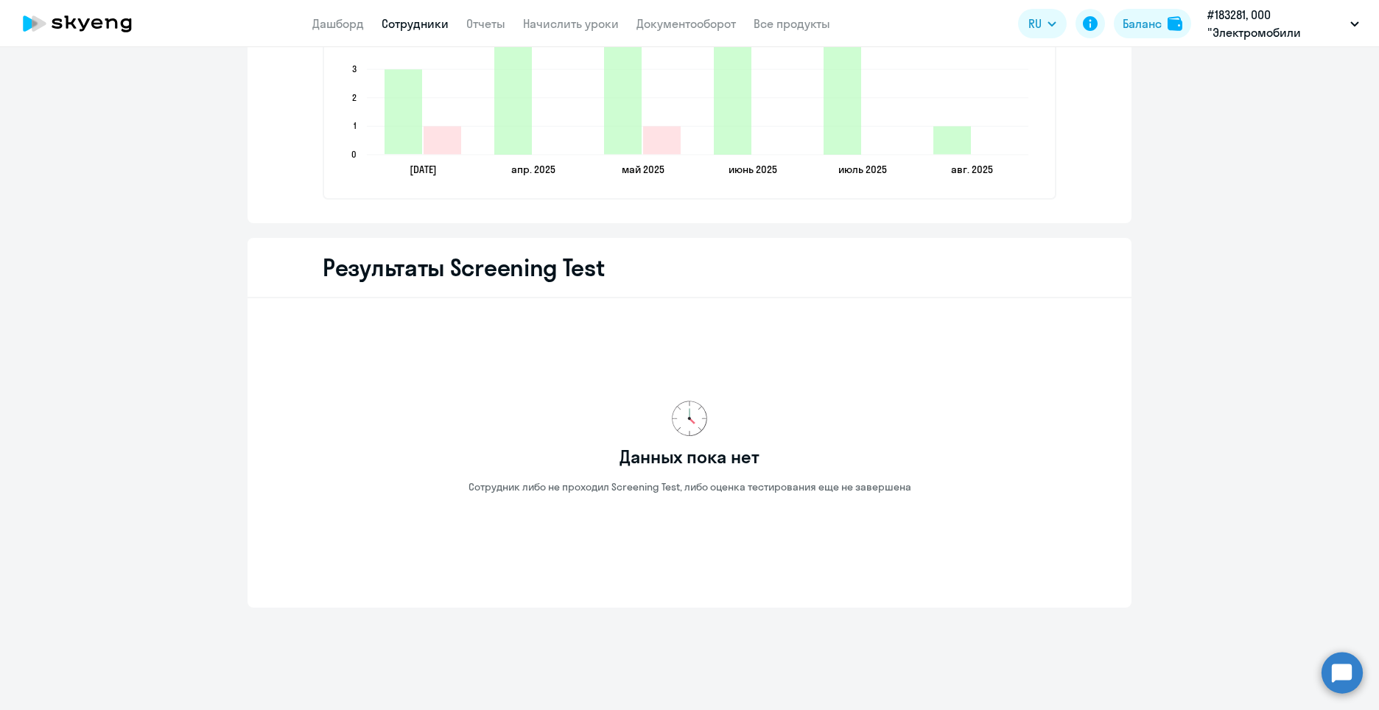
scroll to position [2085, 0]
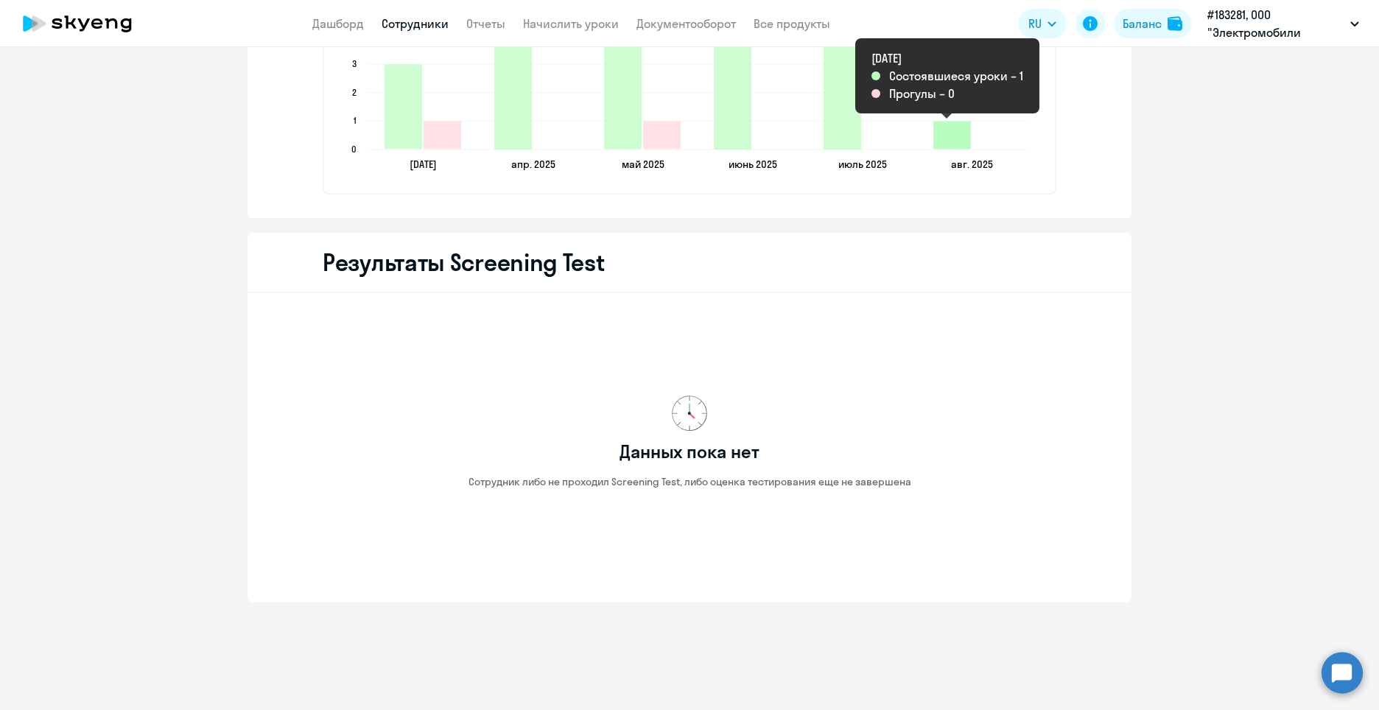
click at [948, 138] on icon "2025-08-09T21:00:00.000Z Состоявшиеся уроки 1" at bounding box center [952, 135] width 38 height 28
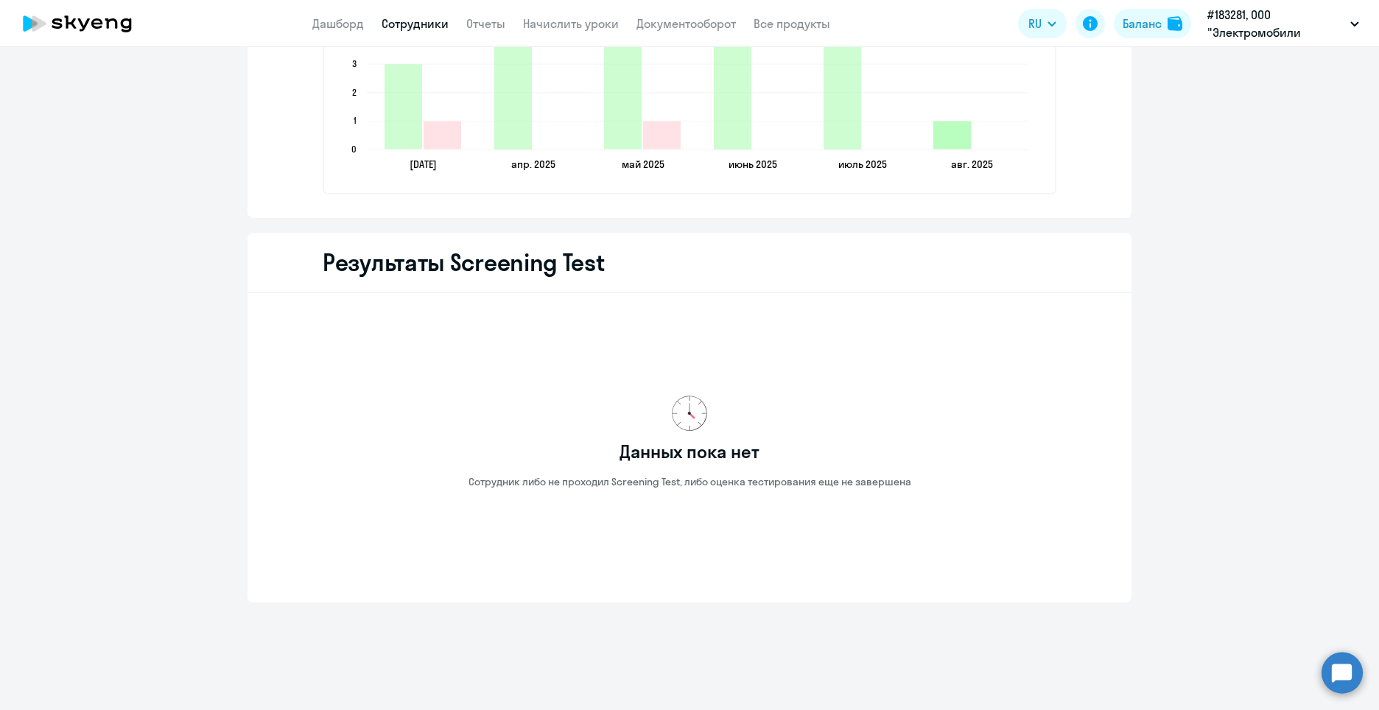
click at [948, 138] on icon "2025-08-09T21:00:00.000Z Состоявшиеся уроки 1" at bounding box center [952, 135] width 38 height 28
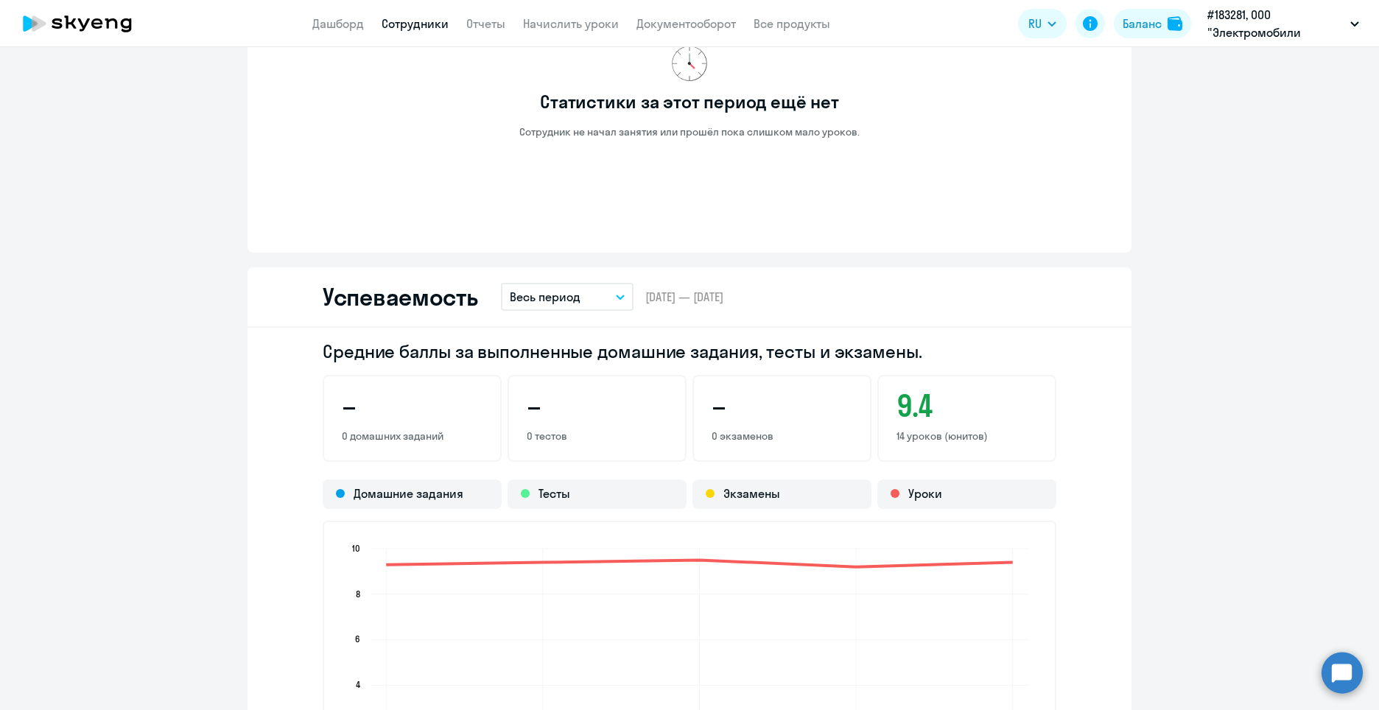
scroll to position [686, 0]
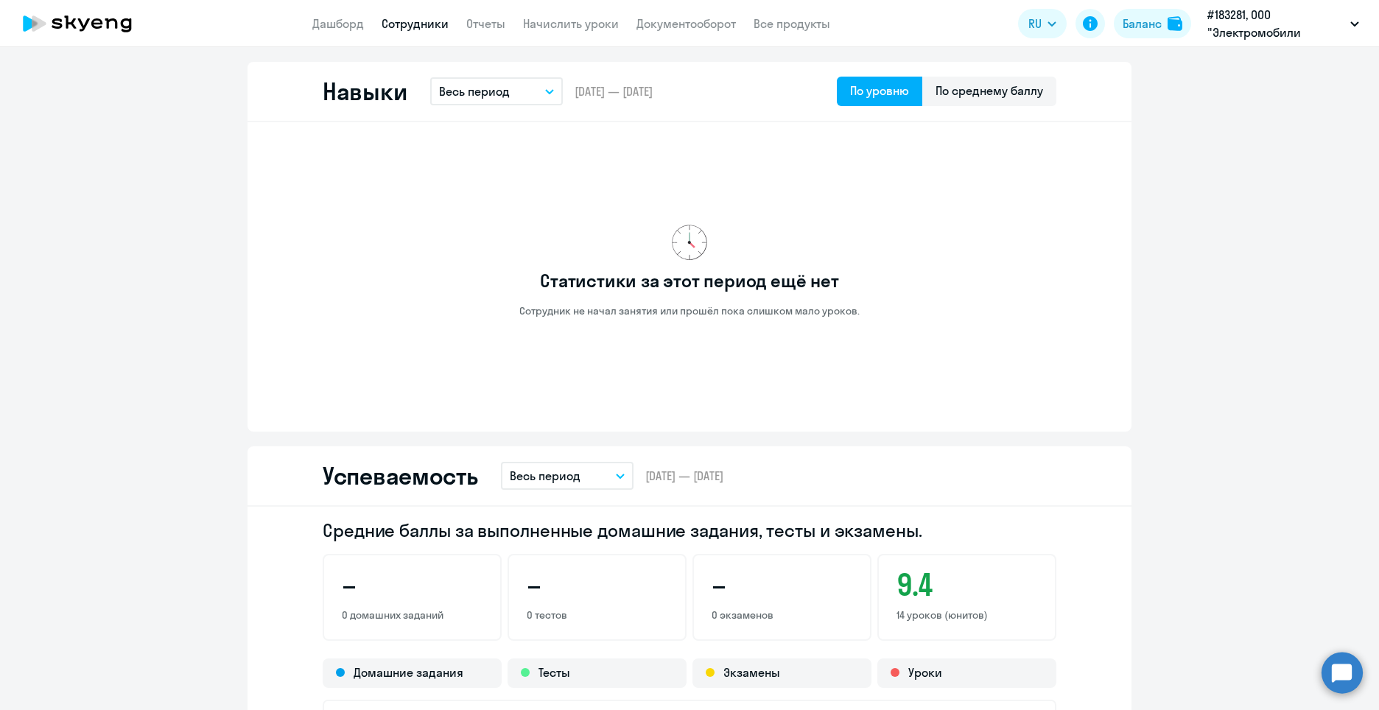
click at [580, 31] on app-menu-item-link "Начислить уроки" at bounding box center [571, 24] width 96 height 18
click at [507, 21] on nav "Дашборд Сотрудники Отчеты Начислить уроки Документооборот Все продукты" at bounding box center [571, 24] width 518 height 18
click at [493, 25] on link "Отчеты" at bounding box center [485, 23] width 39 height 15
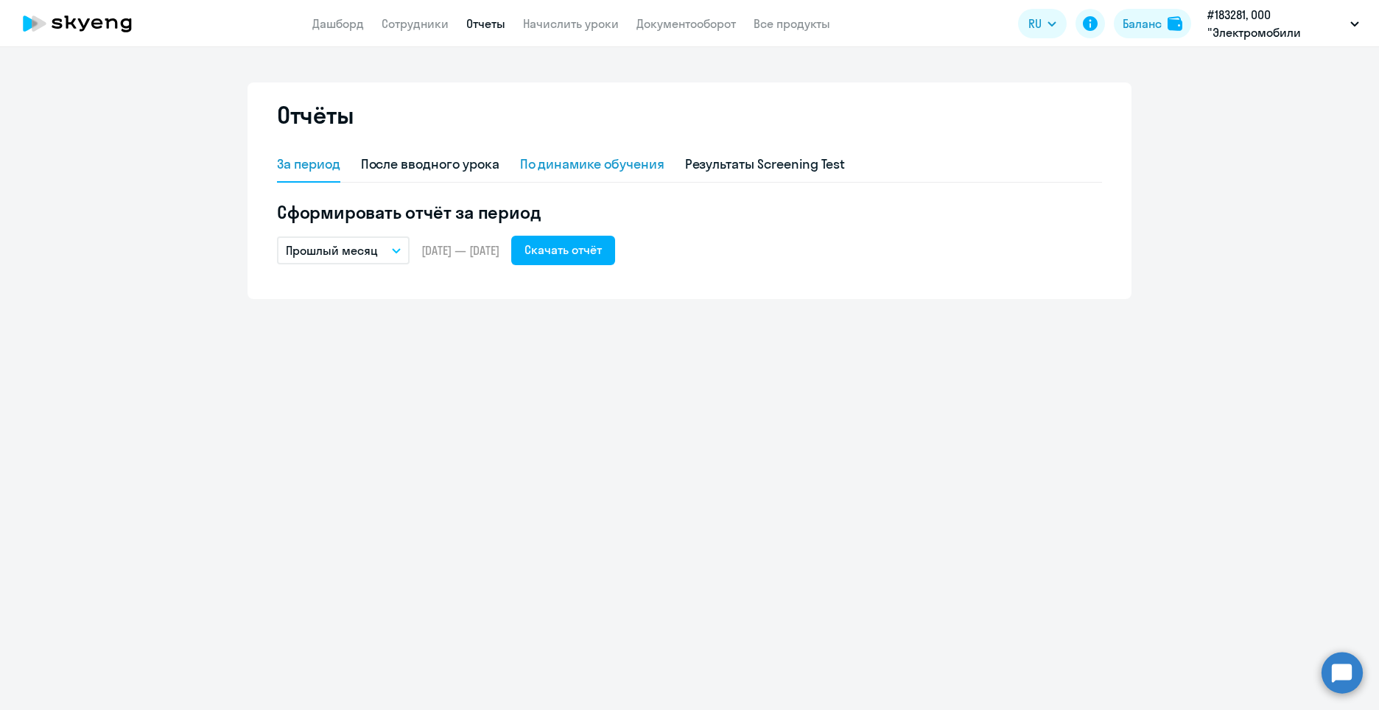
click at [566, 163] on div "По динамике обучения" at bounding box center [592, 164] width 144 height 19
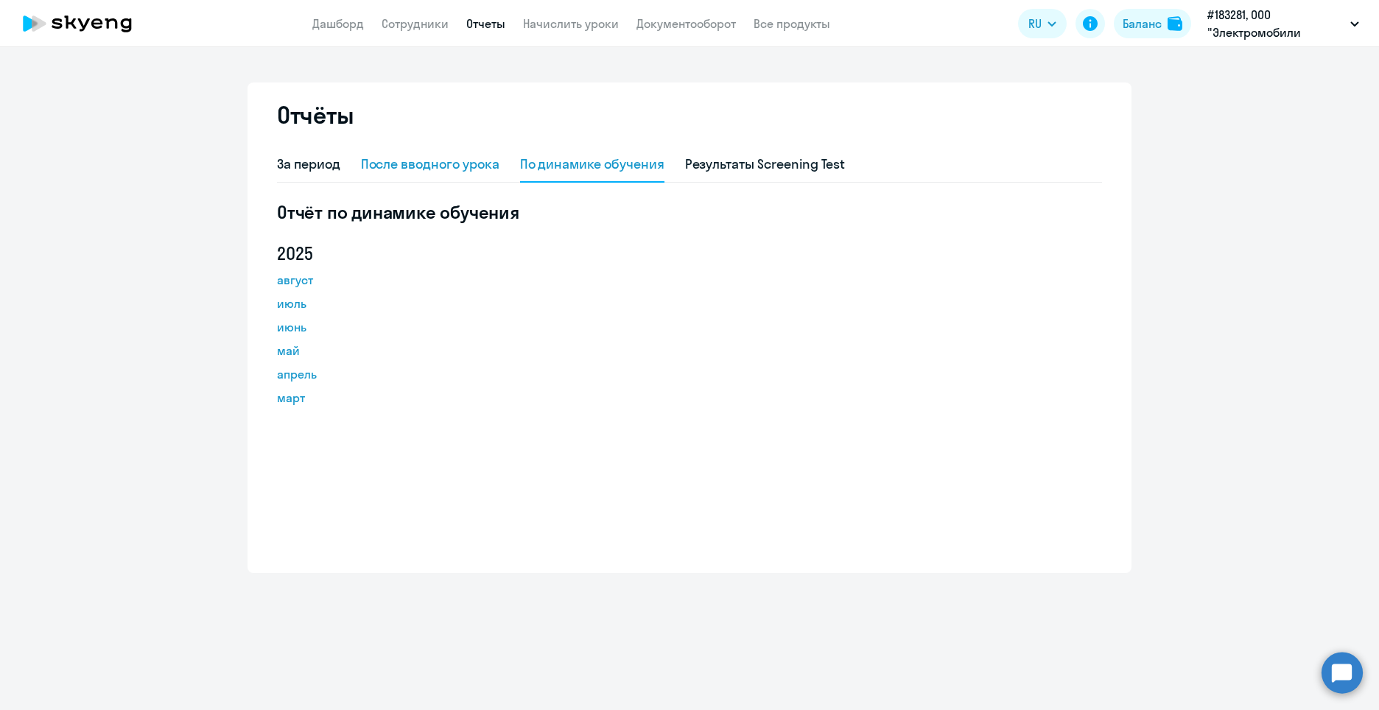
click at [446, 158] on div "После вводного урока" at bounding box center [430, 164] width 138 height 19
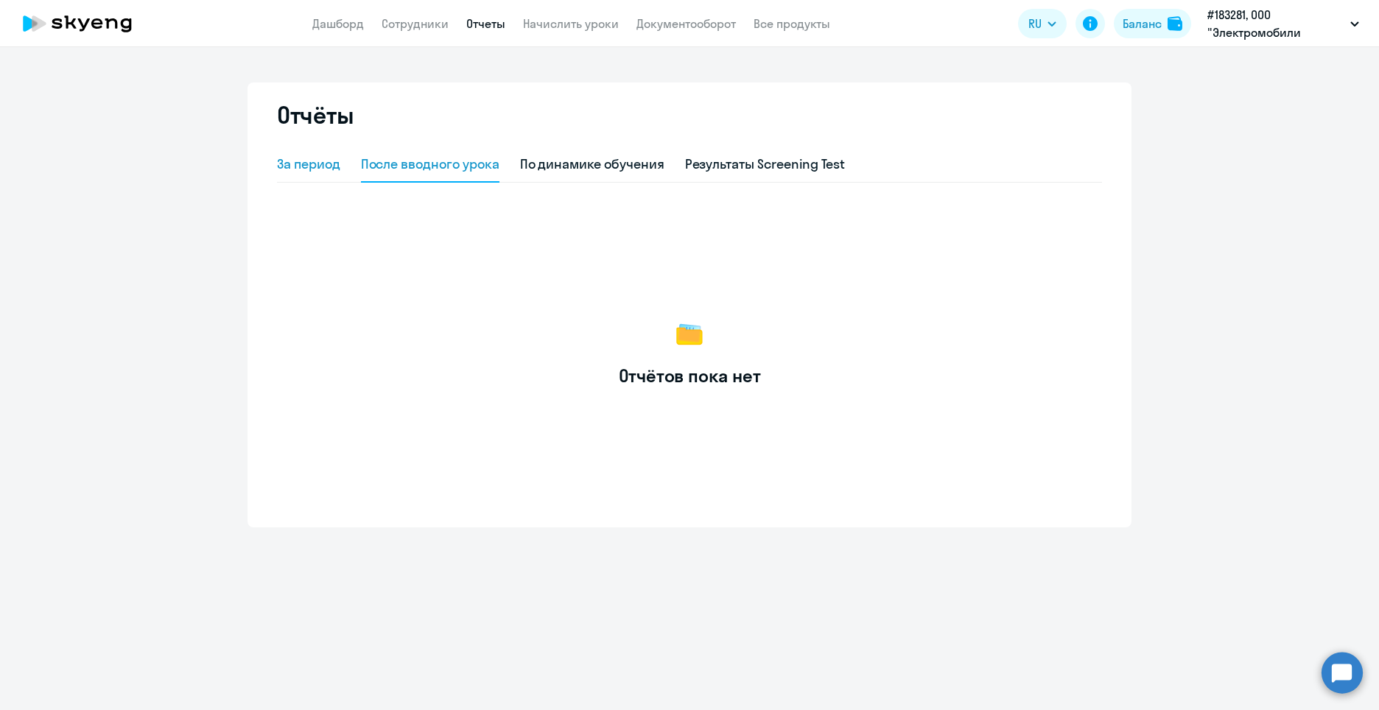
click at [309, 169] on div "За период" at bounding box center [308, 164] width 63 height 19
